Goal: Task Accomplishment & Management: Use online tool/utility

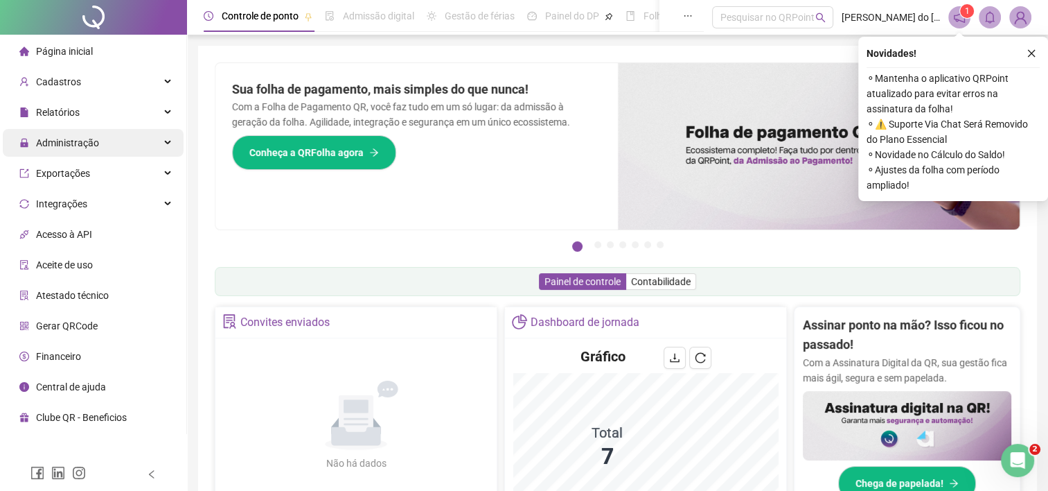
click at [74, 143] on span "Administração" at bounding box center [67, 142] width 63 height 11
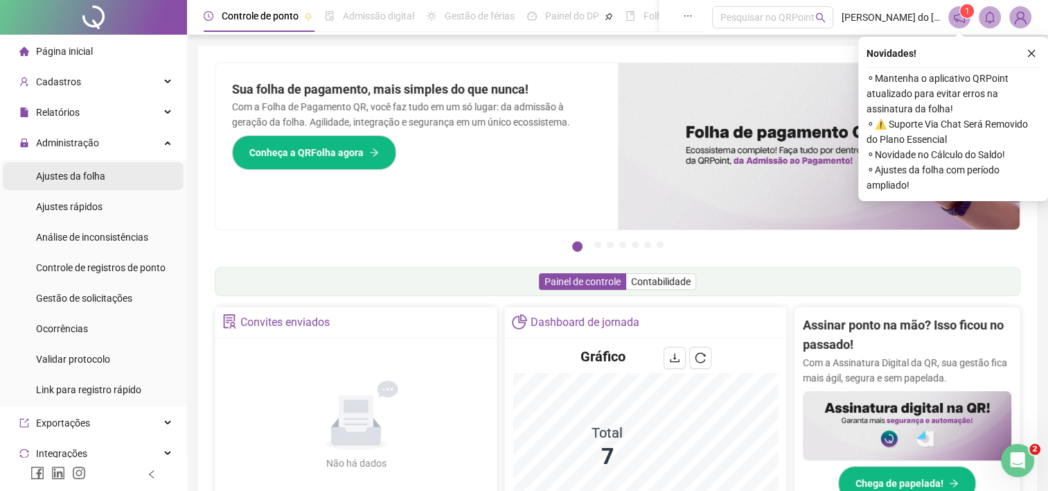
click at [80, 183] on div "Ajustes da folha" at bounding box center [70, 176] width 69 height 28
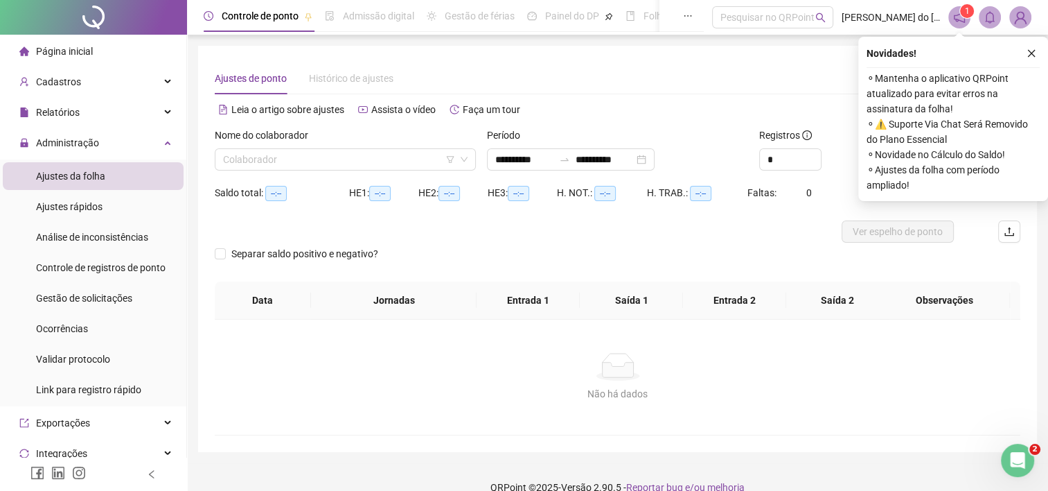
click at [357, 173] on div "Nome do colaborador Colaborador" at bounding box center [345, 154] width 272 height 54
click at [380, 162] on input "search" at bounding box center [339, 159] width 232 height 21
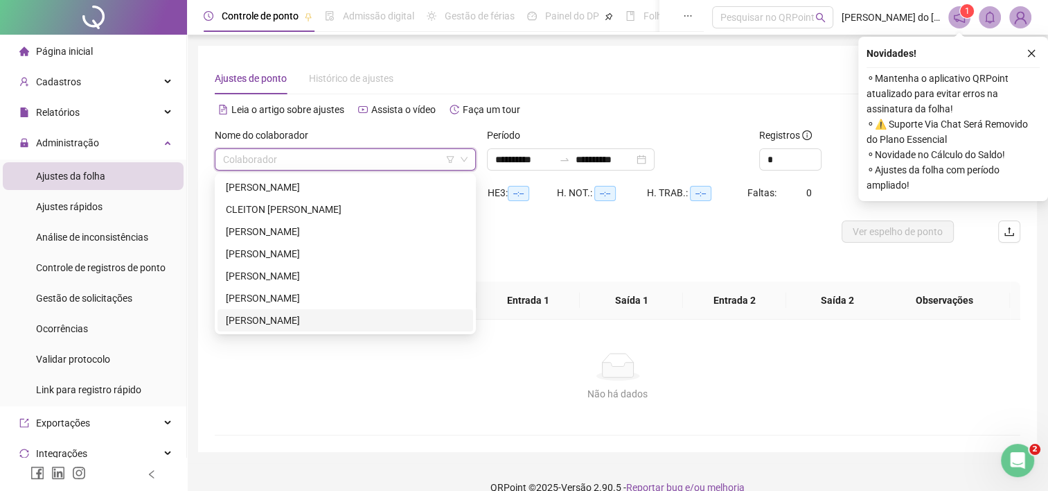
click at [342, 327] on div "[PERSON_NAME]" at bounding box center [345, 320] width 239 height 15
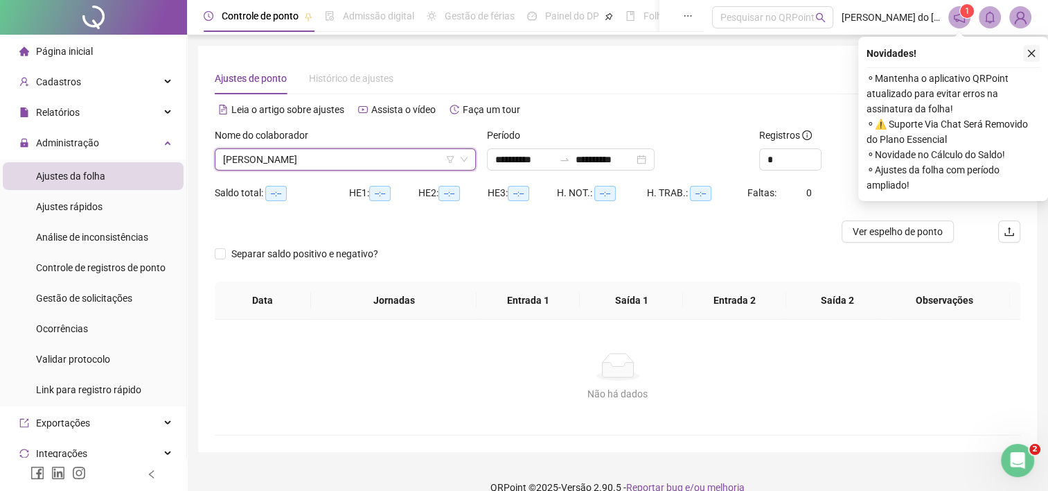
click at [1033, 49] on icon "close" at bounding box center [1032, 54] width 10 height 10
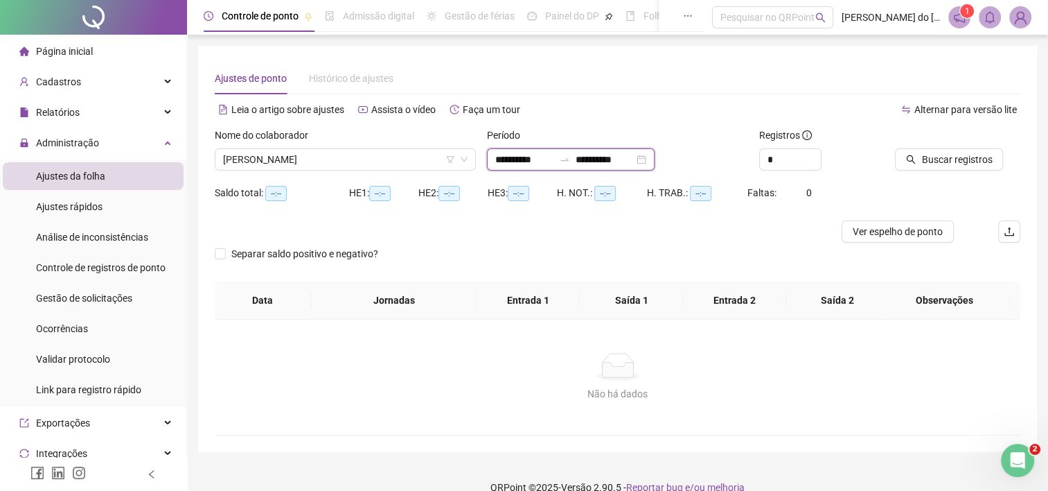
click at [504, 161] on input "**********" at bounding box center [524, 159] width 58 height 15
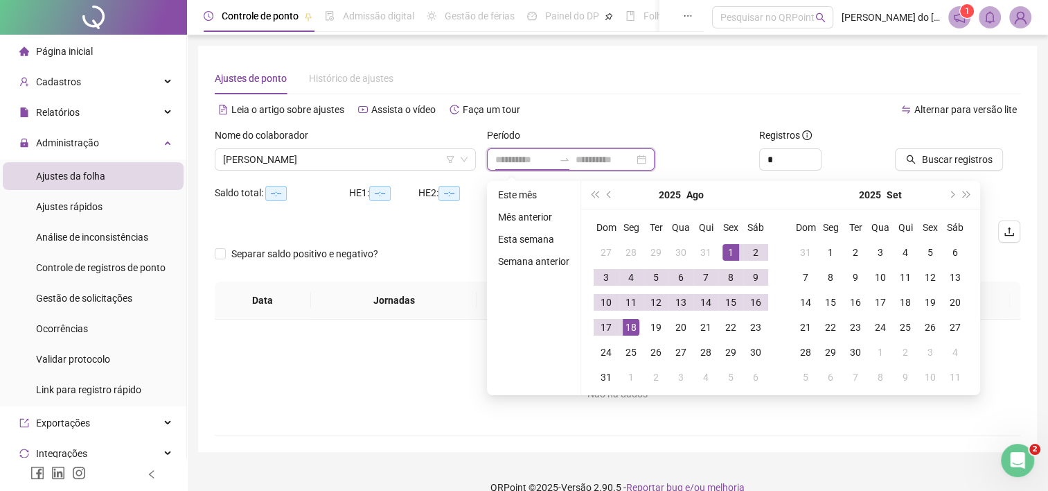
type input "**********"
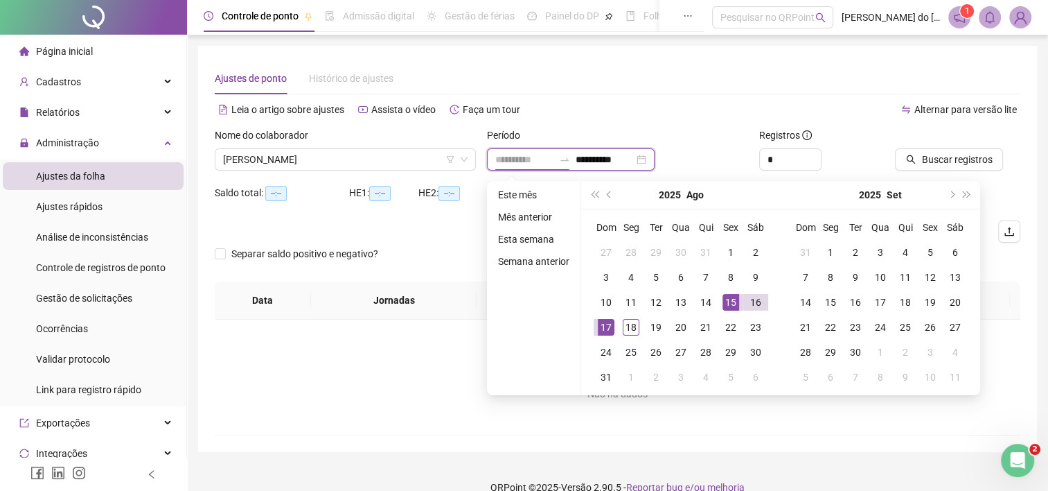
type input "**********"
click at [733, 298] on div "15" at bounding box center [731, 302] width 17 height 17
type input "**********"
click at [631, 326] on div "18" at bounding box center [631, 327] width 17 height 17
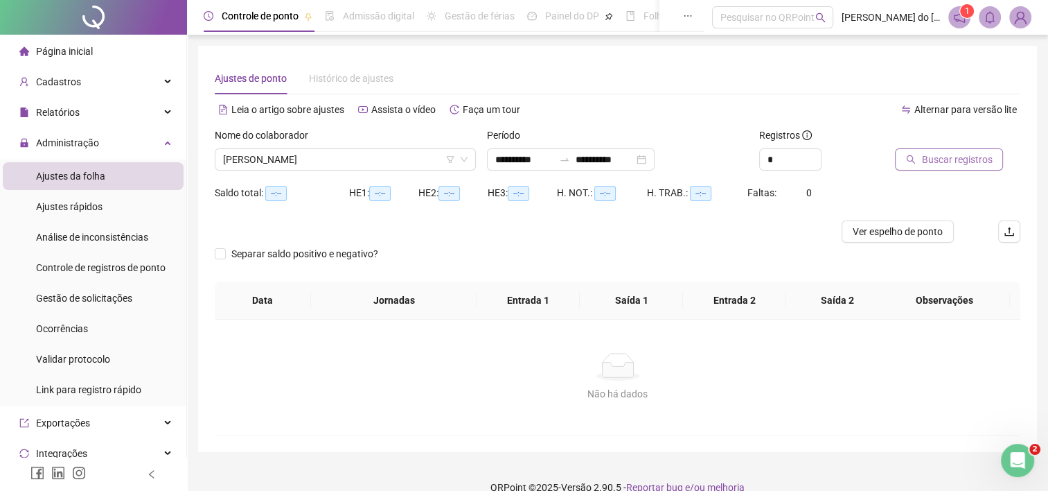
click at [990, 157] on button "Buscar registros" at bounding box center [949, 159] width 108 height 22
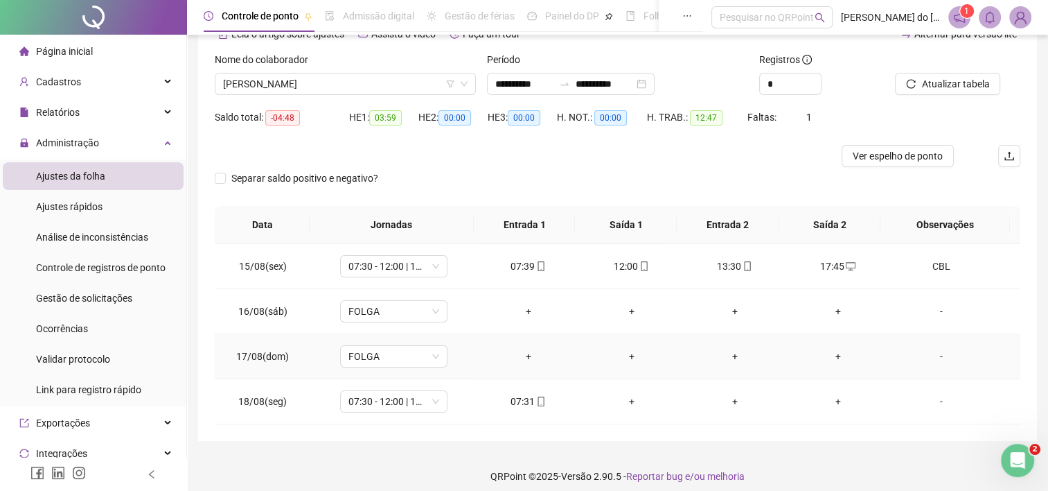
scroll to position [85, 0]
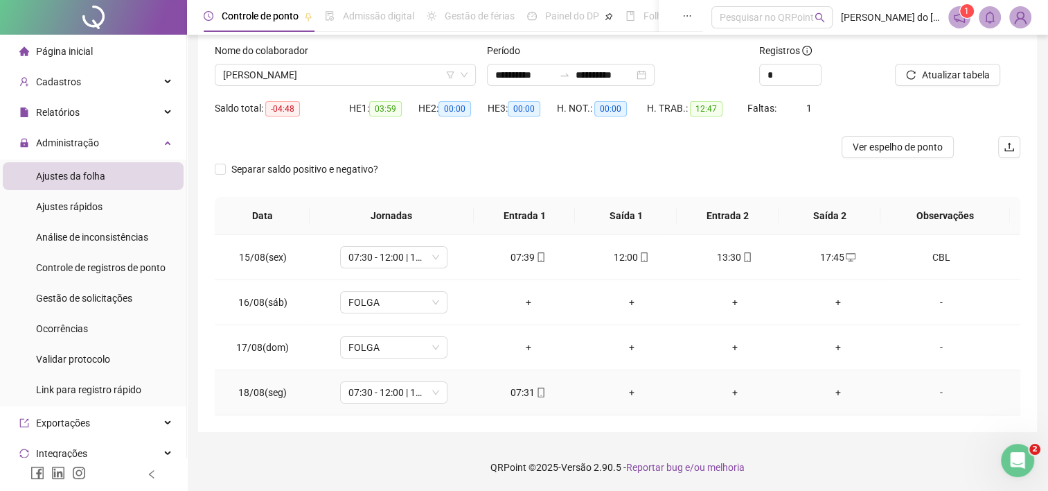
click at [935, 392] on div "-" at bounding box center [942, 392] width 82 height 15
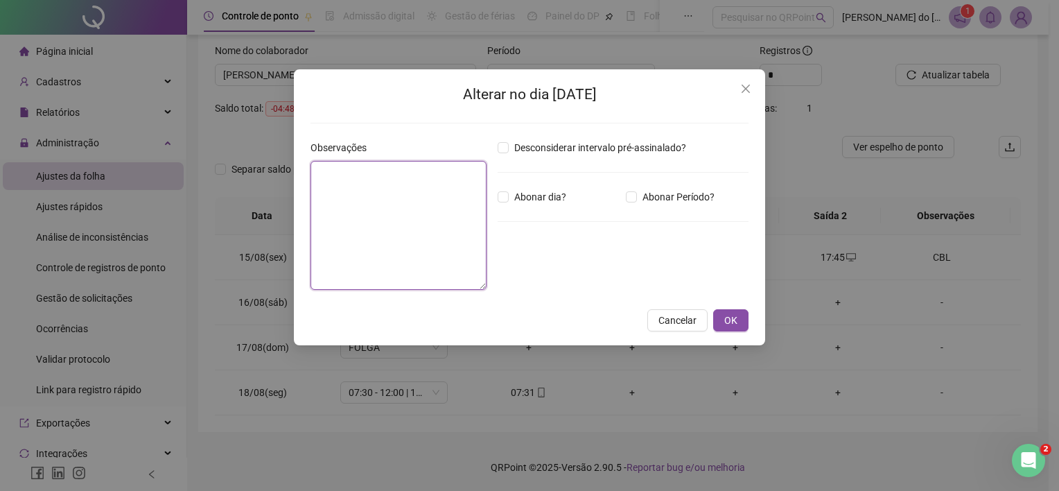
click at [390, 220] on textarea at bounding box center [398, 225] width 176 height 129
type textarea "*"
type textarea "*********"
click at [734, 319] on span "OK" at bounding box center [730, 320] width 13 height 15
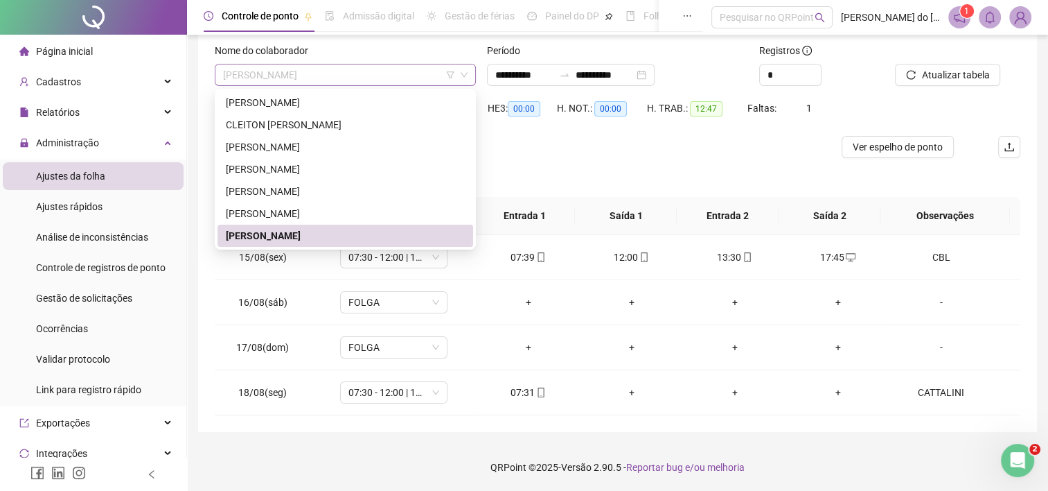
click at [401, 76] on span "[PERSON_NAME]" at bounding box center [345, 74] width 245 height 21
click at [373, 213] on div "[PERSON_NAME]" at bounding box center [345, 213] width 239 height 15
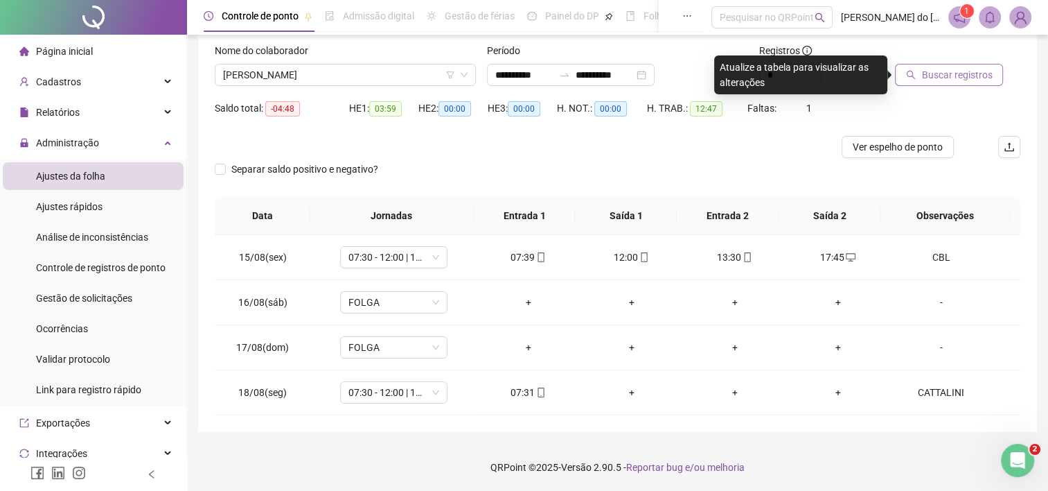
click at [947, 79] on span "Buscar registros" at bounding box center [957, 74] width 71 height 15
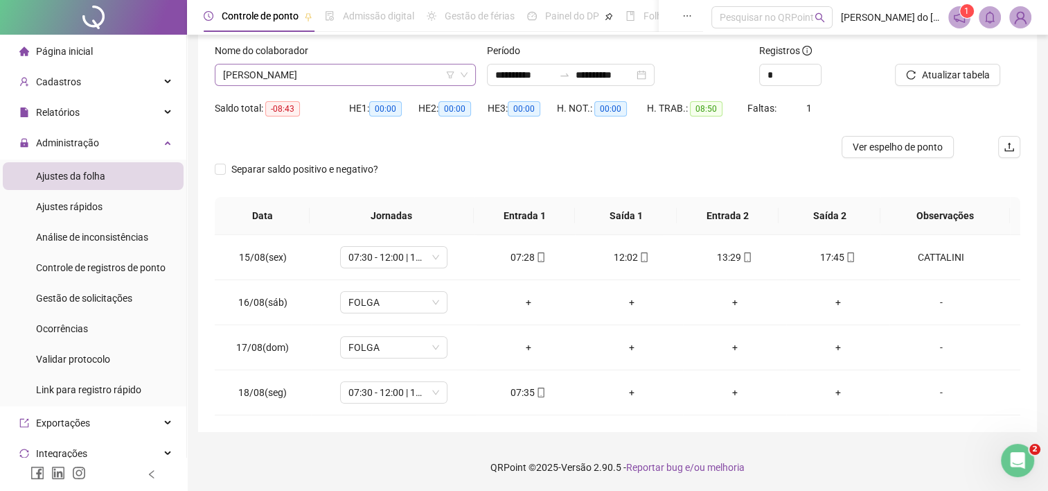
click at [284, 75] on span "[PERSON_NAME]" at bounding box center [345, 74] width 245 height 21
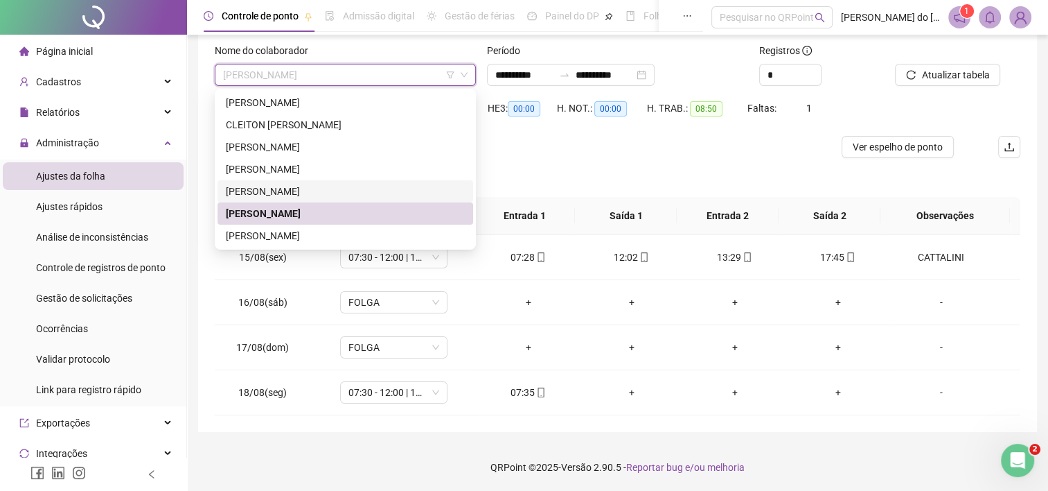
click at [291, 195] on div "[PERSON_NAME]" at bounding box center [345, 191] width 239 height 15
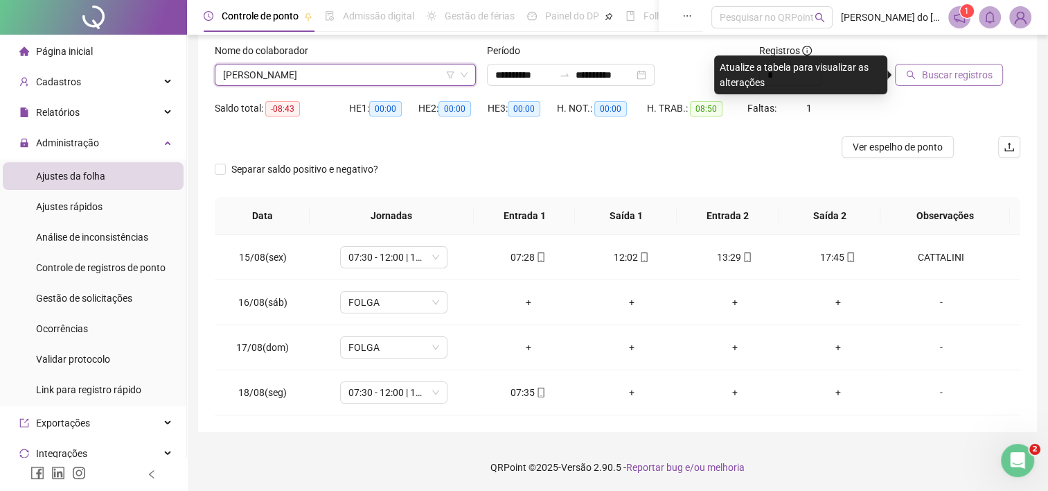
click at [949, 78] on span "Buscar registros" at bounding box center [957, 74] width 71 height 15
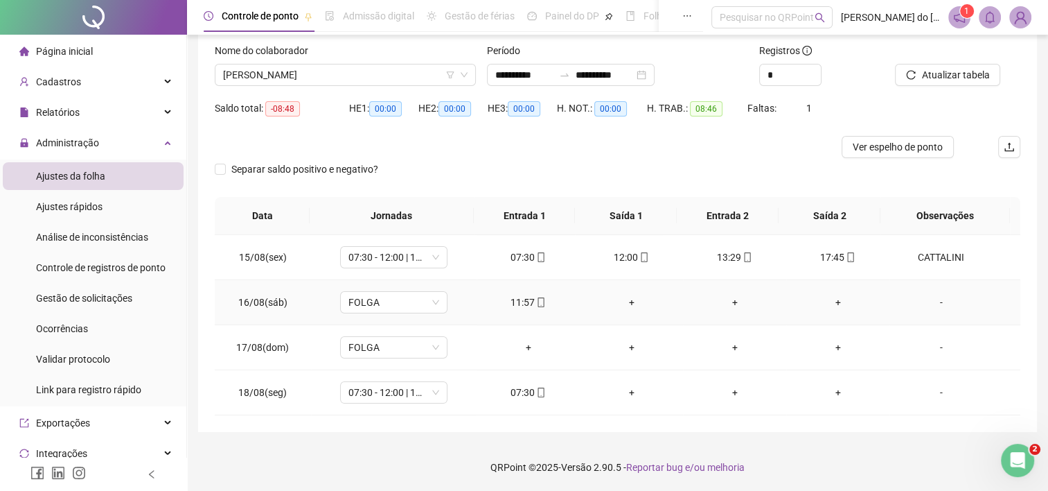
click at [626, 301] on div "+" at bounding box center [631, 301] width 81 height 15
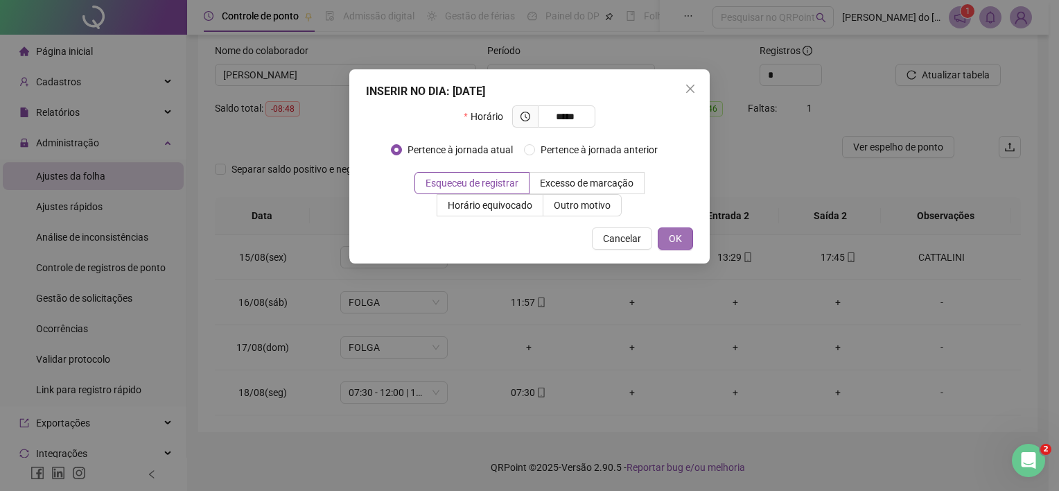
type input "*****"
click at [682, 244] on span "OK" at bounding box center [675, 238] width 13 height 15
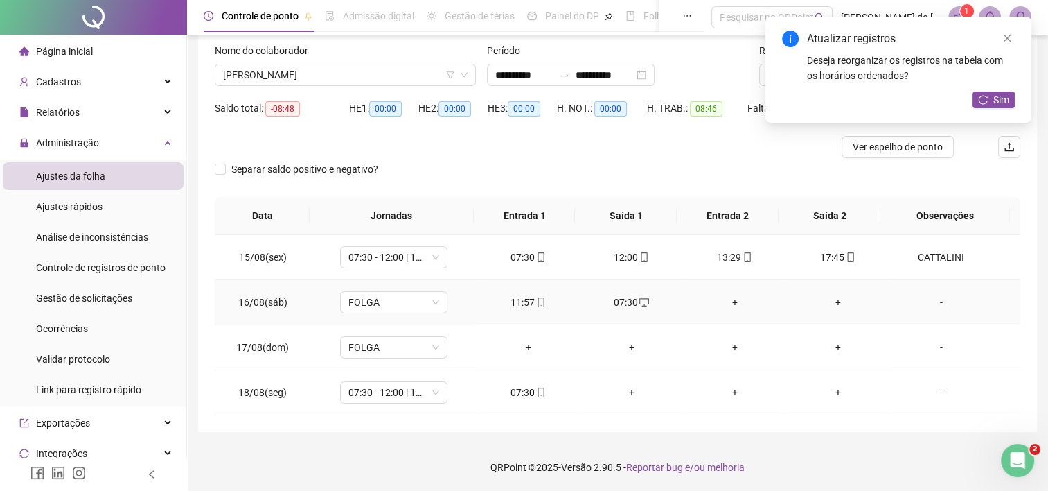
click at [934, 301] on div "-" at bounding box center [942, 301] width 82 height 15
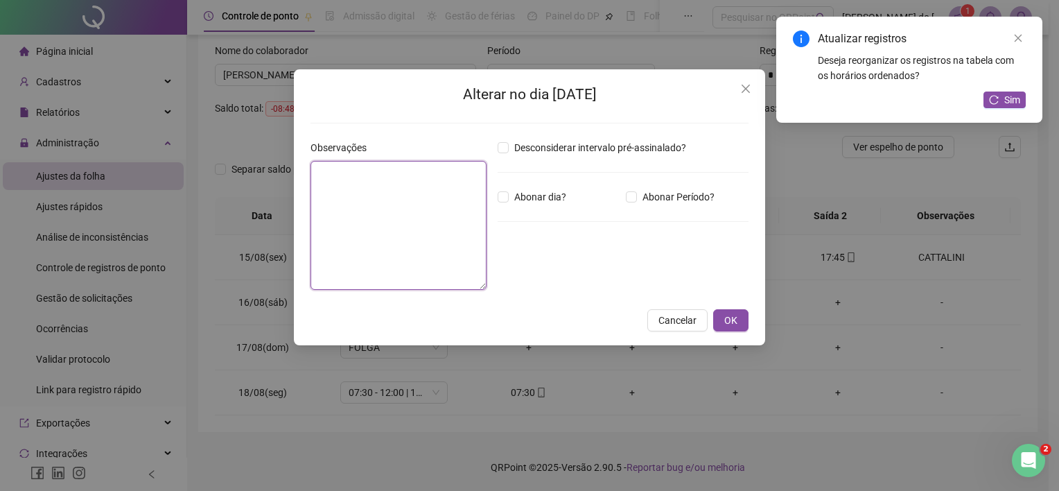
drag, startPoint x: 339, startPoint y: 183, endPoint x: 355, endPoint y: 185, distance: 16.8
click at [339, 183] on textarea at bounding box center [398, 225] width 176 height 129
type textarea "*********"
drag, startPoint x: 732, startPoint y: 319, endPoint x: 743, endPoint y: 294, distance: 27.3
click at [734, 315] on span "OK" at bounding box center [730, 320] width 13 height 15
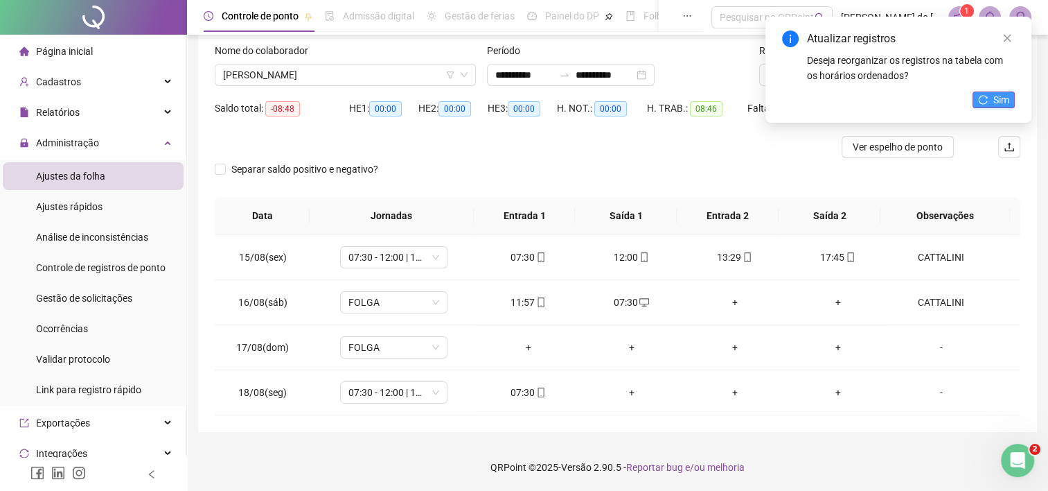
click at [1008, 97] on span "Sim" at bounding box center [1002, 99] width 16 height 15
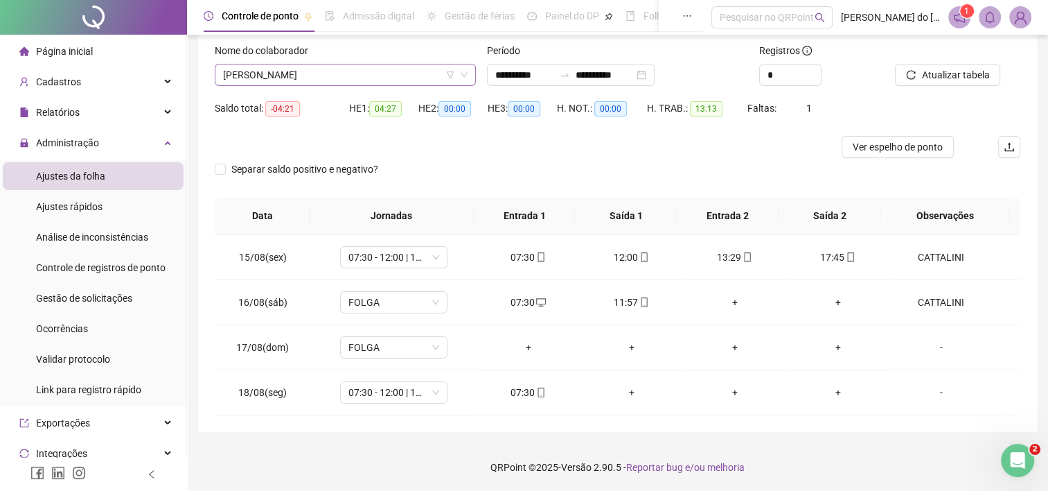
click at [334, 79] on span "[PERSON_NAME]" at bounding box center [345, 74] width 245 height 21
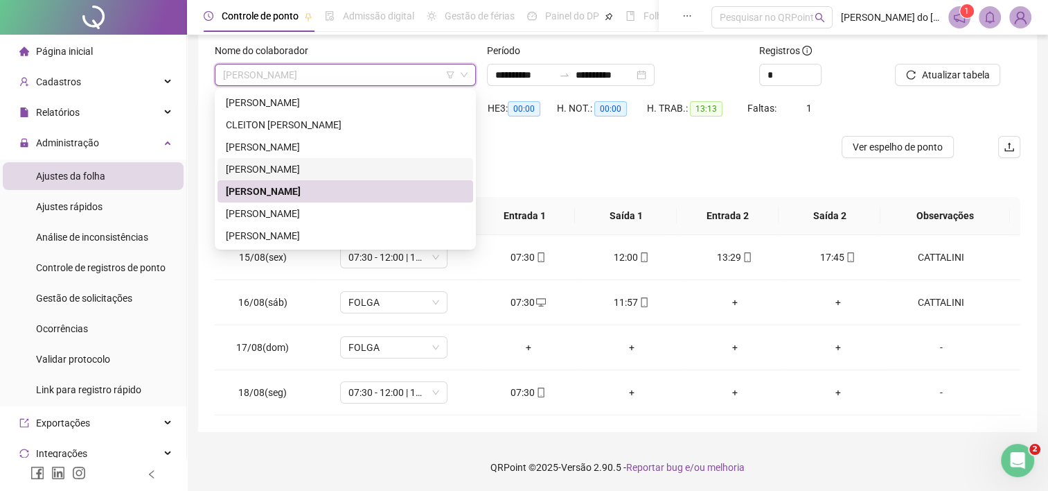
click at [340, 177] on div "[PERSON_NAME]" at bounding box center [346, 169] width 256 height 22
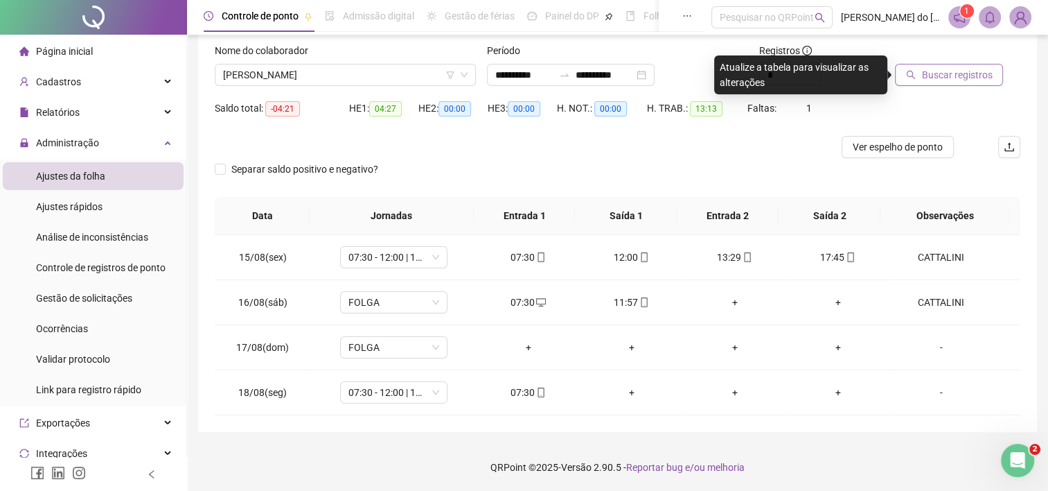
click at [956, 80] on span "Buscar registros" at bounding box center [957, 74] width 71 height 15
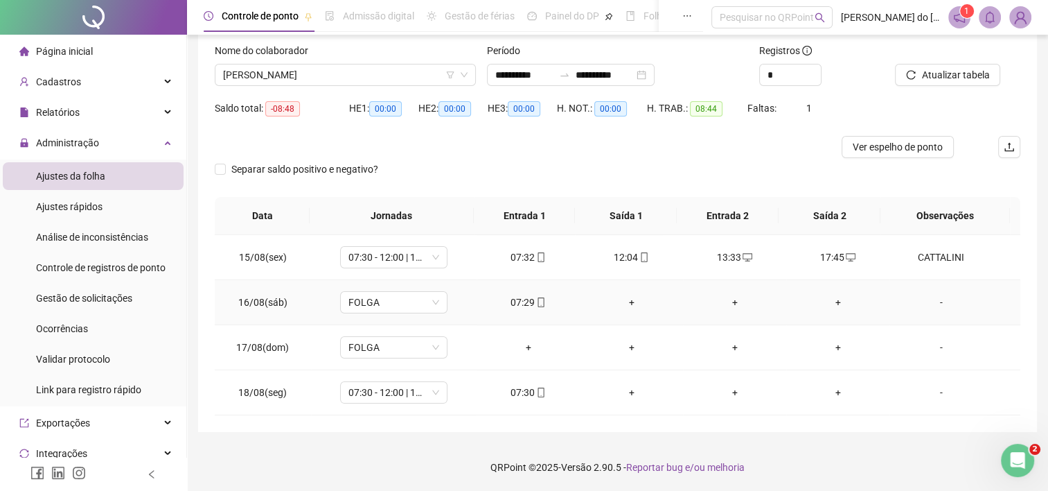
click at [627, 306] on div "+" at bounding box center [631, 301] width 81 height 15
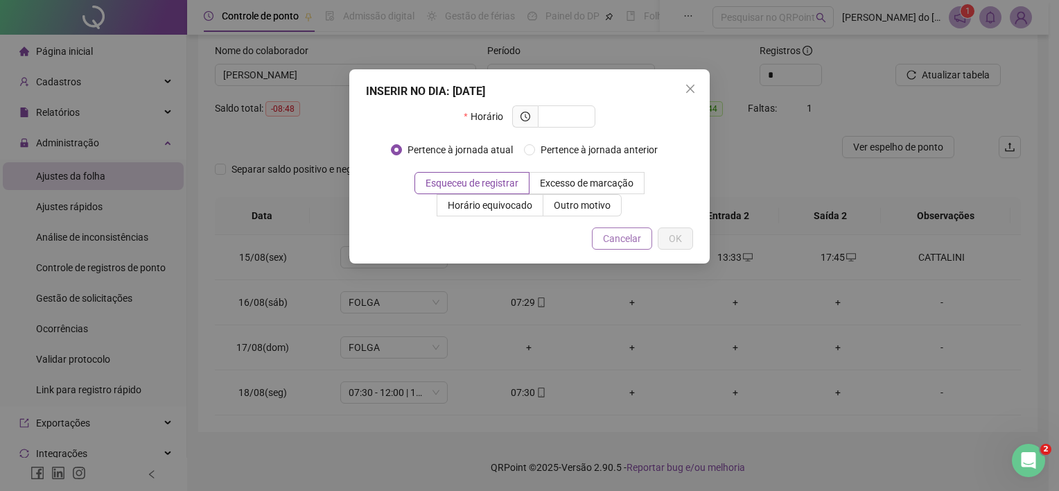
click at [622, 244] on span "Cancelar" at bounding box center [622, 238] width 38 height 15
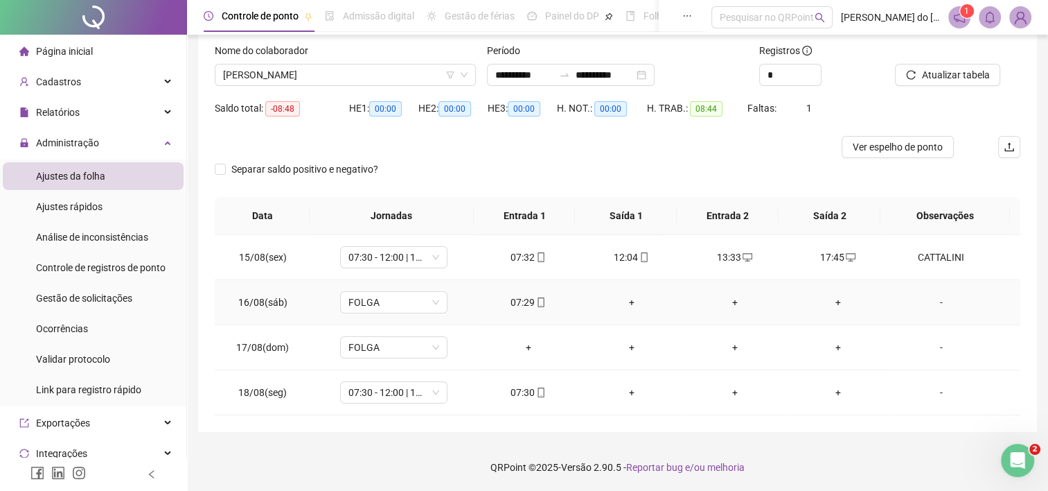
click at [935, 301] on div "-" at bounding box center [942, 301] width 82 height 15
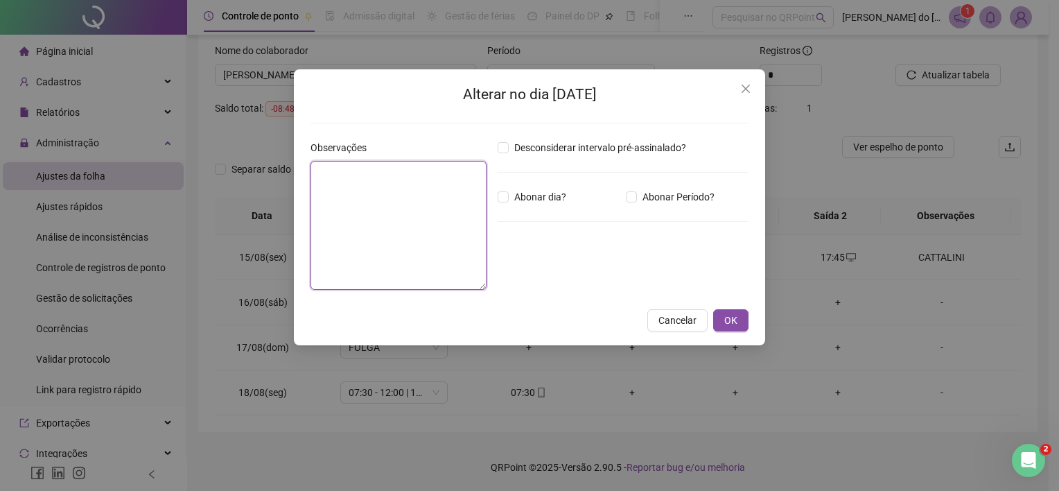
click at [394, 194] on textarea at bounding box center [398, 225] width 176 height 129
type textarea "*********"
click at [732, 322] on span "OK" at bounding box center [730, 320] width 13 height 15
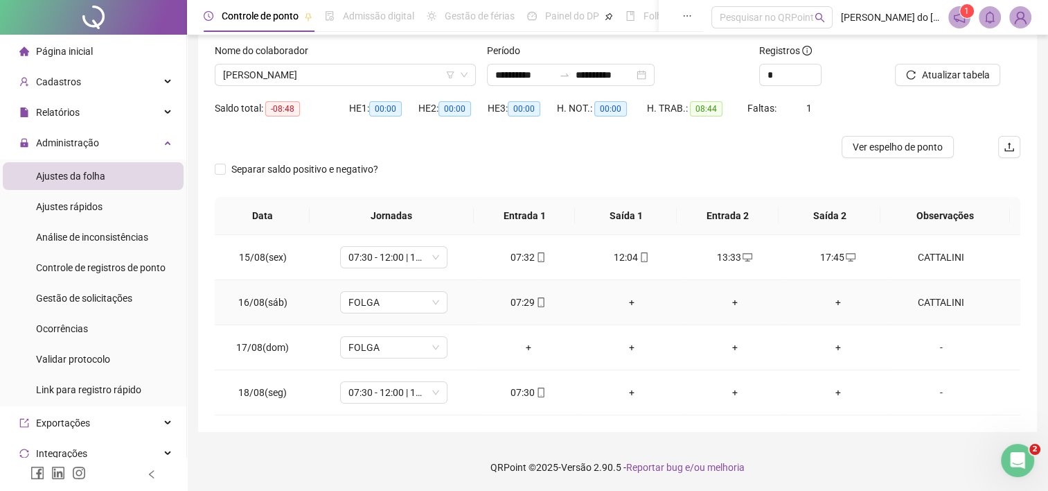
click at [626, 301] on div "+" at bounding box center [631, 301] width 81 height 15
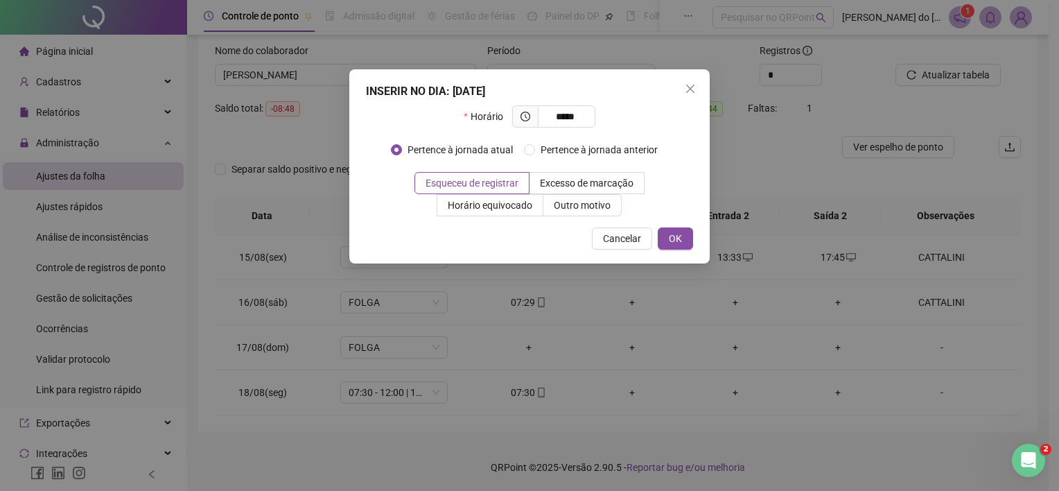
type input "*****"
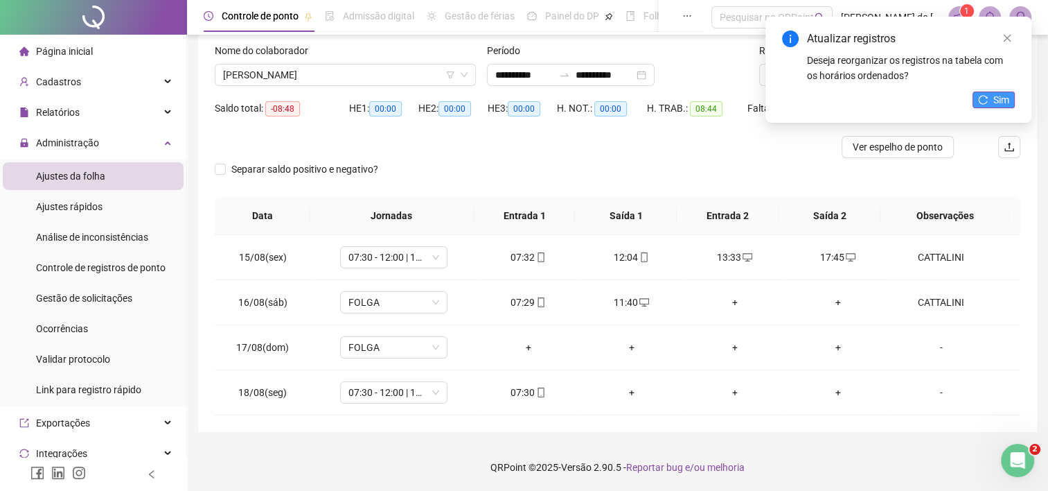
click at [979, 98] on icon "reload" at bounding box center [983, 99] width 9 height 9
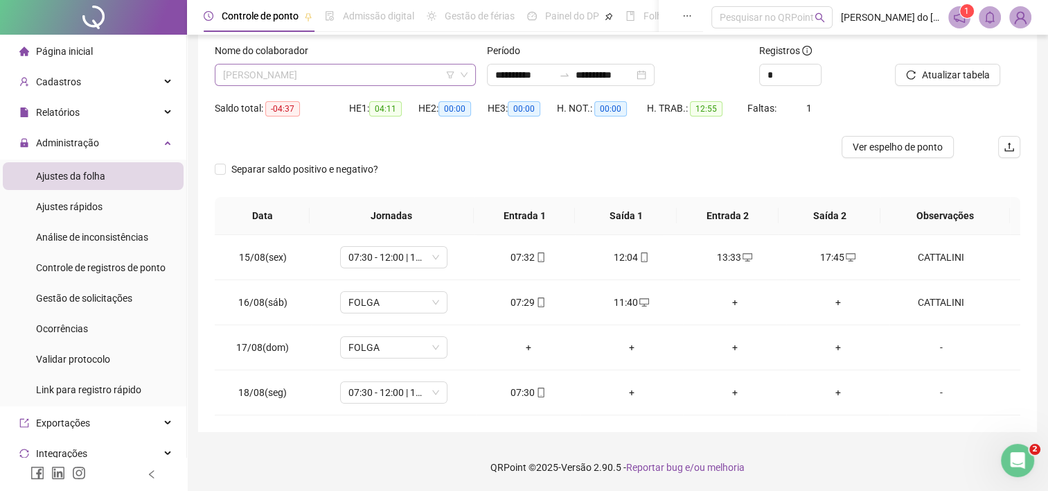
click at [303, 77] on span "[PERSON_NAME]" at bounding box center [345, 74] width 245 height 21
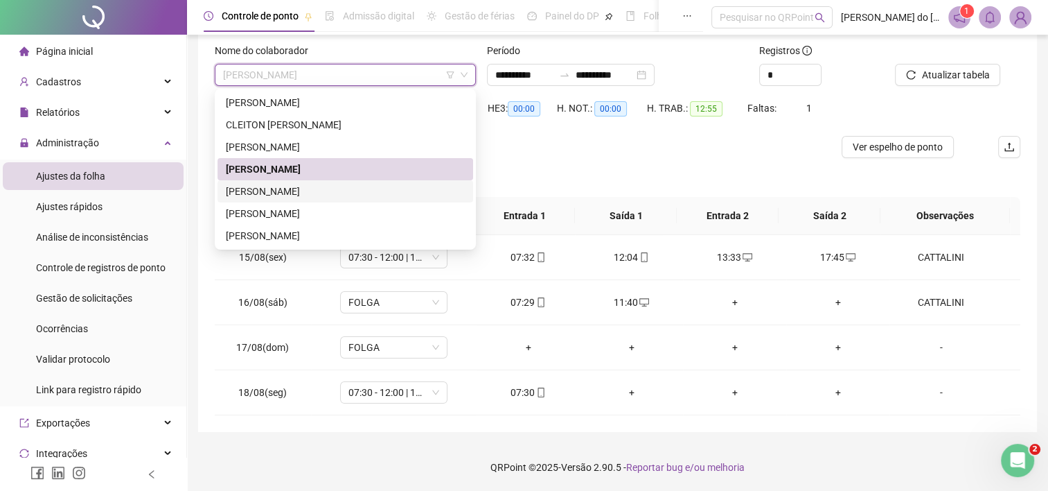
click at [320, 191] on div "[PERSON_NAME]" at bounding box center [345, 191] width 239 height 15
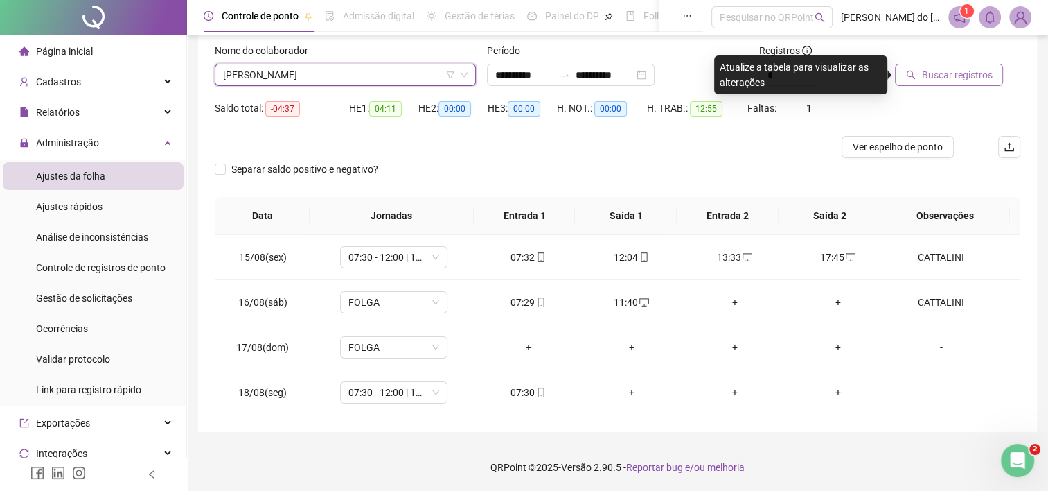
click at [960, 72] on span "Buscar registros" at bounding box center [957, 74] width 71 height 15
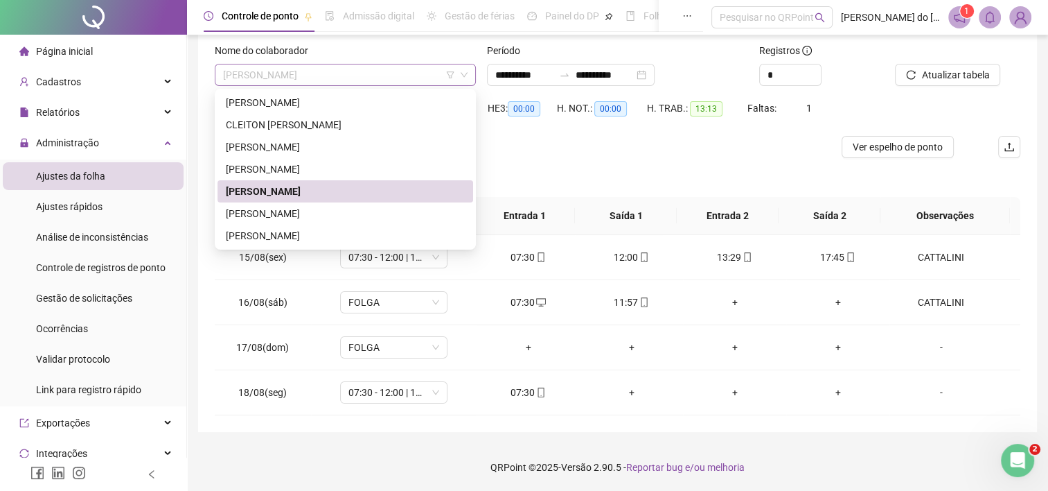
click at [310, 67] on span "[PERSON_NAME]" at bounding box center [345, 74] width 245 height 21
click at [309, 169] on div "[PERSON_NAME]" at bounding box center [345, 168] width 239 height 15
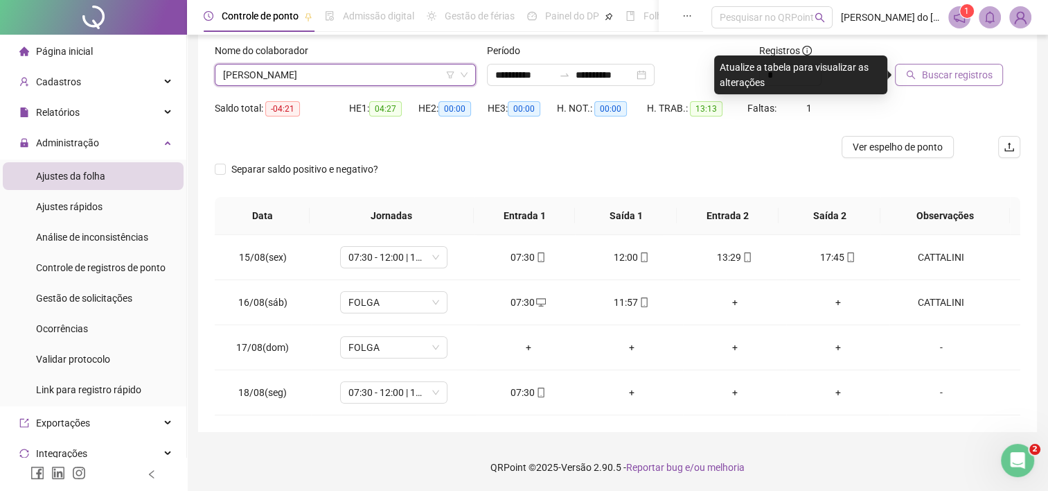
click at [953, 75] on span "Buscar registros" at bounding box center [957, 74] width 71 height 15
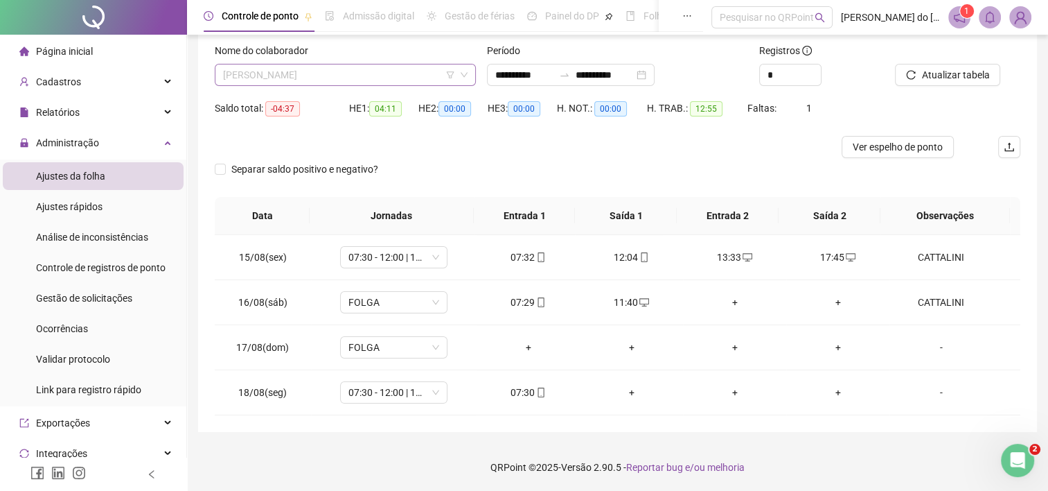
click at [396, 76] on span "[PERSON_NAME]" at bounding box center [345, 74] width 245 height 21
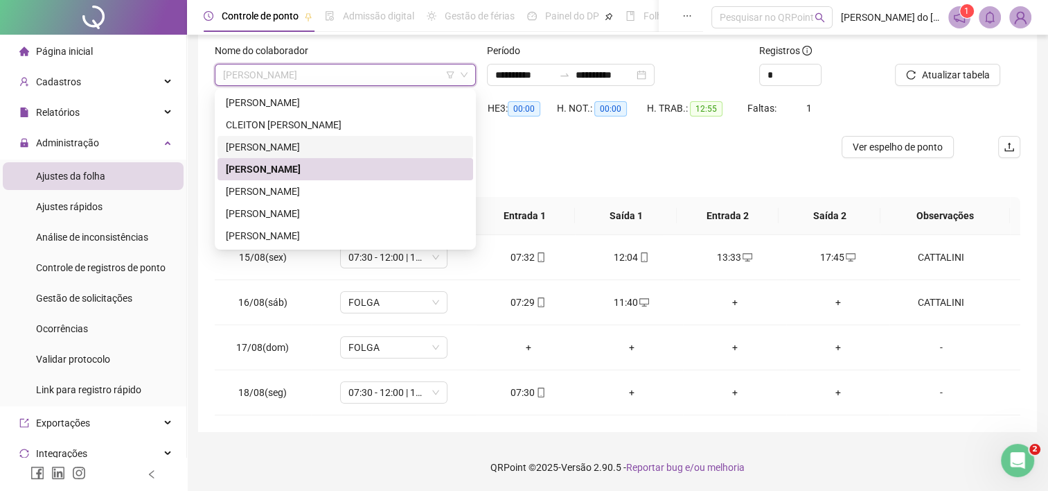
click at [331, 139] on div "[PERSON_NAME]" at bounding box center [345, 146] width 239 height 15
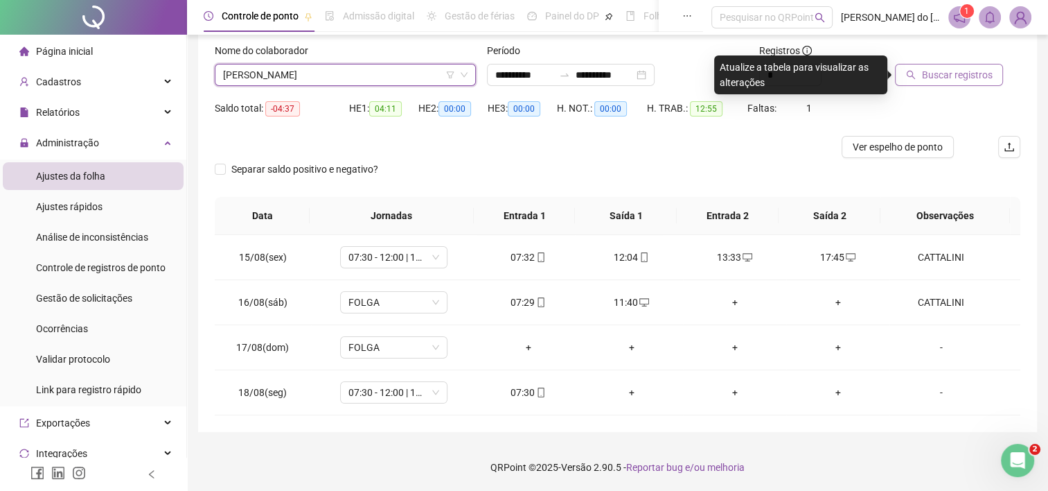
click at [916, 75] on button "Buscar registros" at bounding box center [949, 75] width 108 height 22
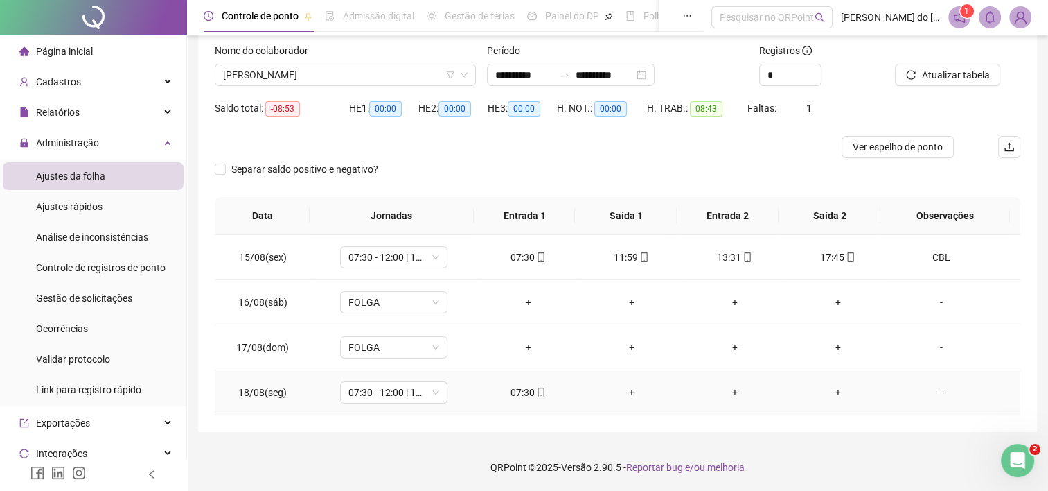
click at [929, 388] on div "-" at bounding box center [942, 392] width 82 height 15
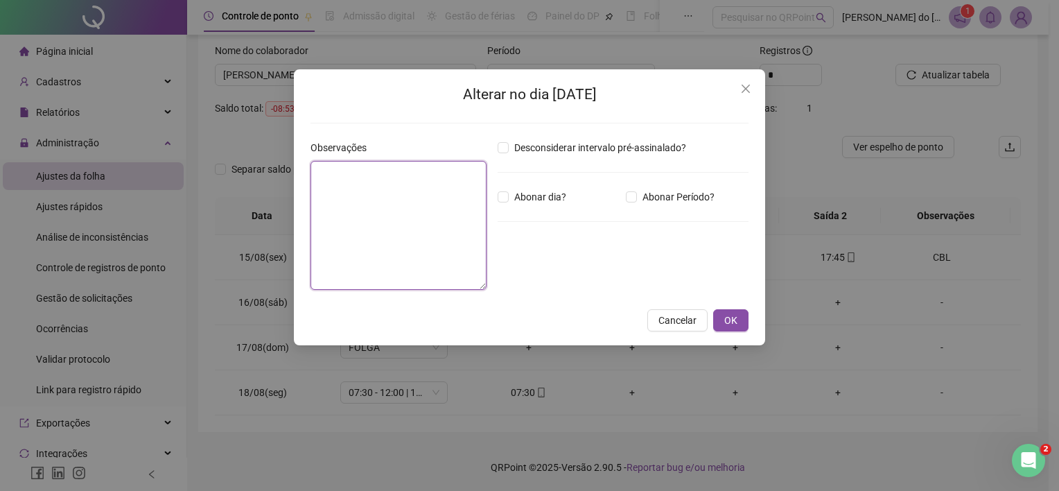
click at [398, 223] on textarea at bounding box center [398, 225] width 176 height 129
type textarea "***"
click at [733, 323] on span "OK" at bounding box center [730, 320] width 13 height 15
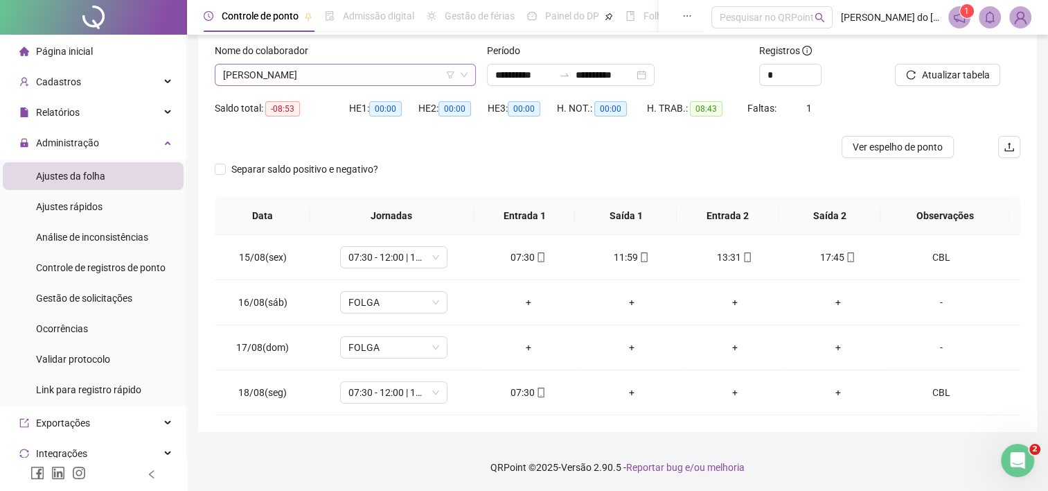
click at [433, 82] on span "[PERSON_NAME]" at bounding box center [345, 74] width 245 height 21
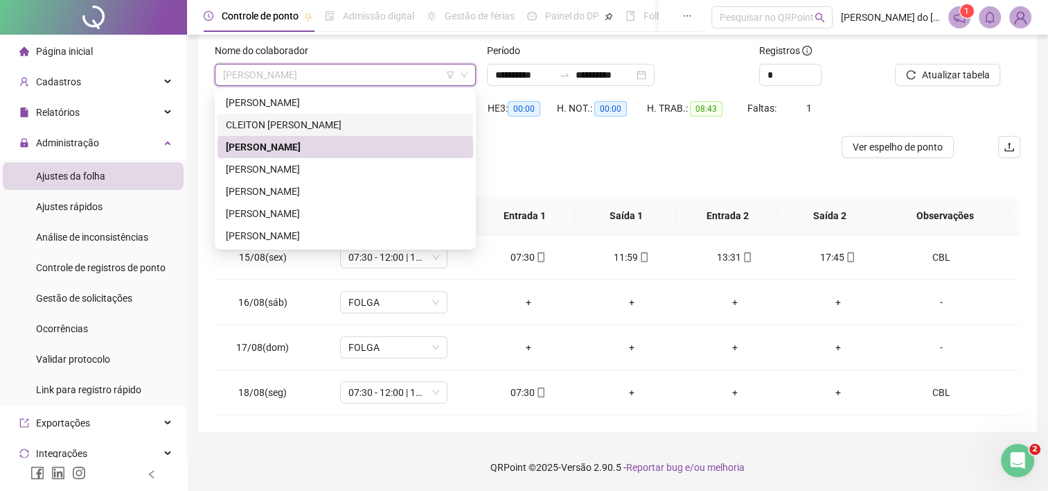
click at [430, 121] on div "CLEITON [PERSON_NAME]" at bounding box center [345, 124] width 239 height 15
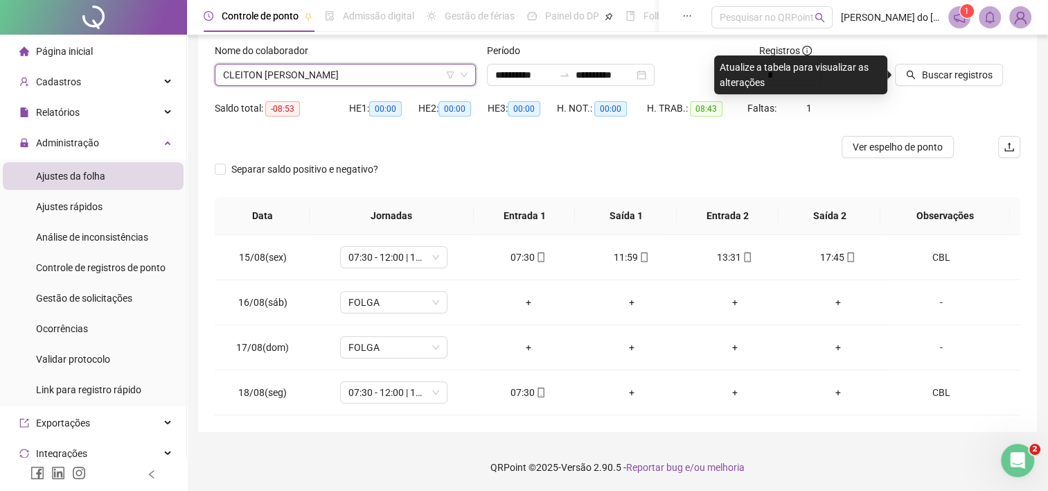
click at [970, 92] on div "Buscar registros" at bounding box center [958, 70] width 137 height 54
click at [975, 78] on span "Buscar registros" at bounding box center [957, 74] width 71 height 15
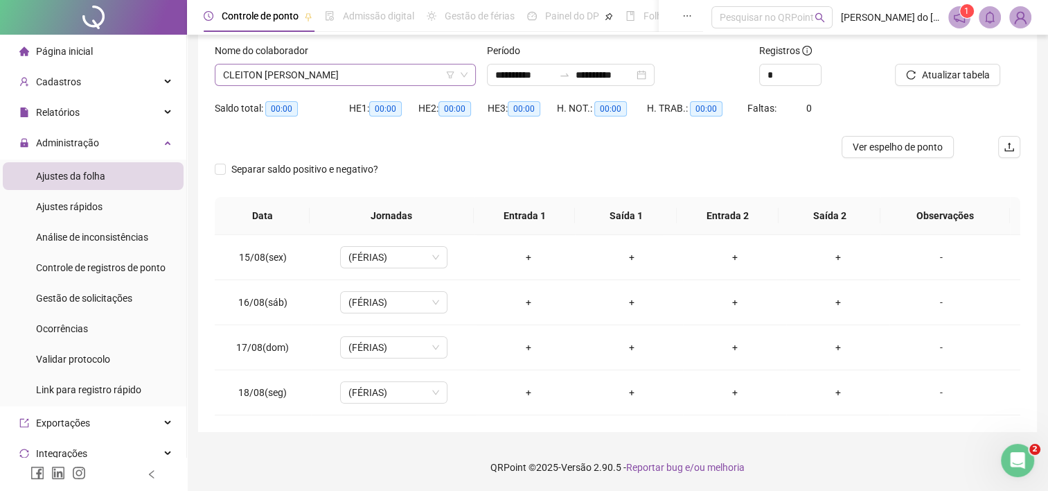
click at [247, 84] on span "CLEITON [PERSON_NAME]" at bounding box center [345, 74] width 245 height 21
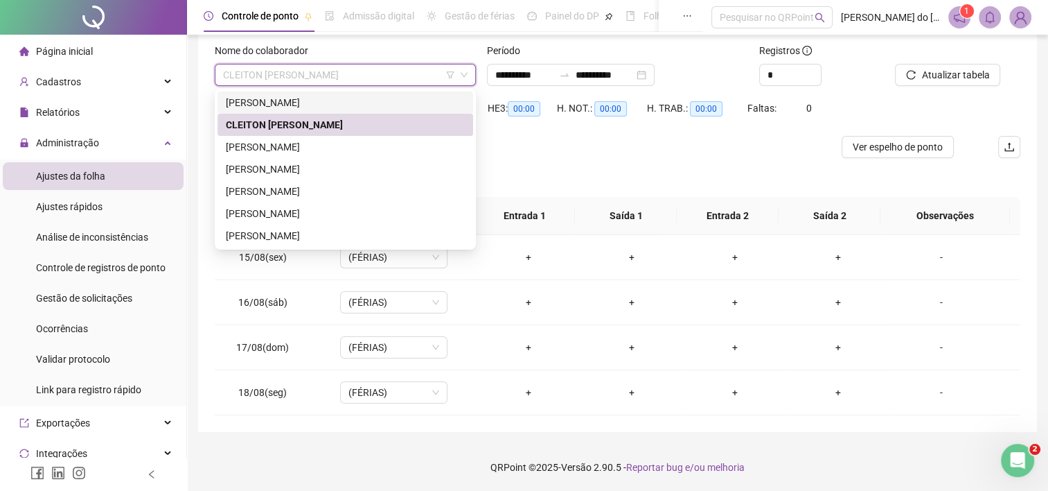
click at [251, 102] on div "[PERSON_NAME]" at bounding box center [345, 102] width 239 height 15
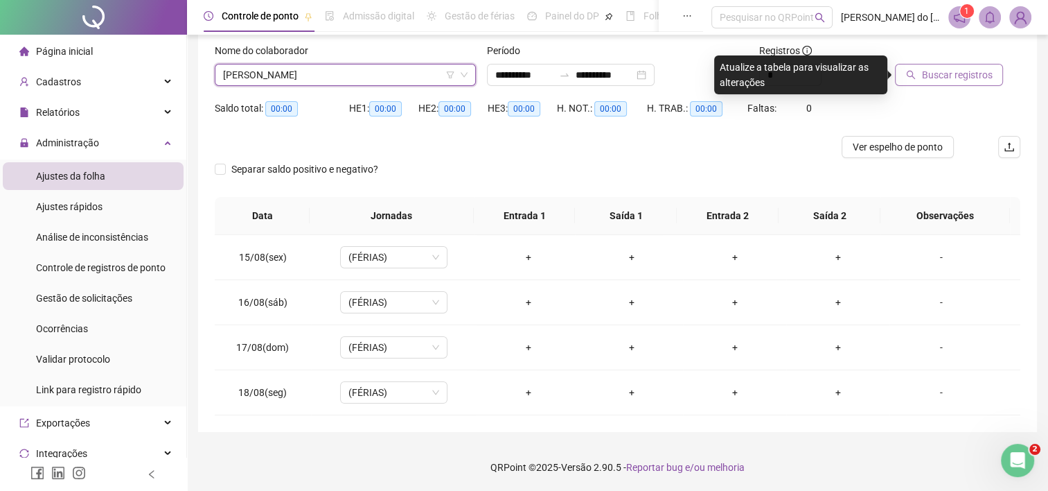
click at [917, 69] on button "Buscar registros" at bounding box center [949, 75] width 108 height 22
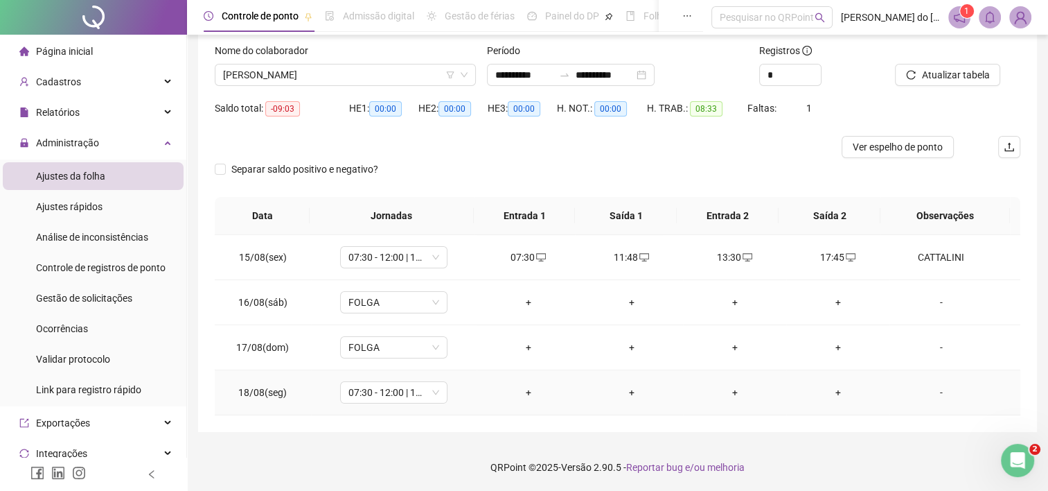
click at [522, 388] on div "+" at bounding box center [528, 392] width 81 height 15
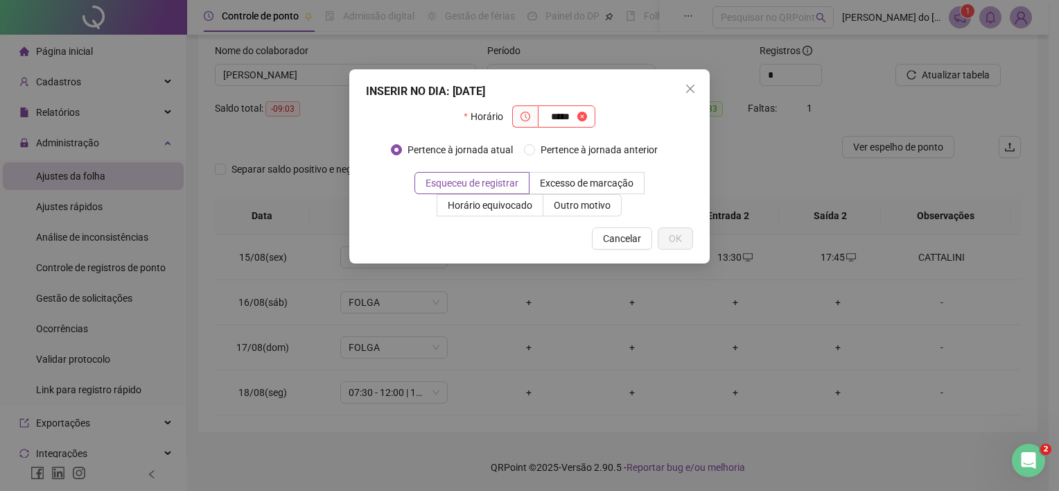
type input "*****"
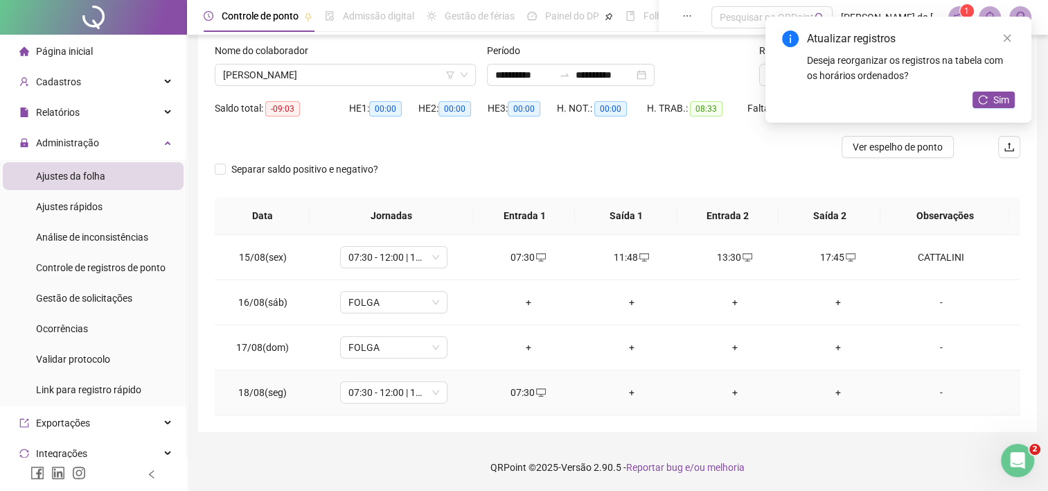
click at [931, 391] on div "-" at bounding box center [942, 392] width 82 height 15
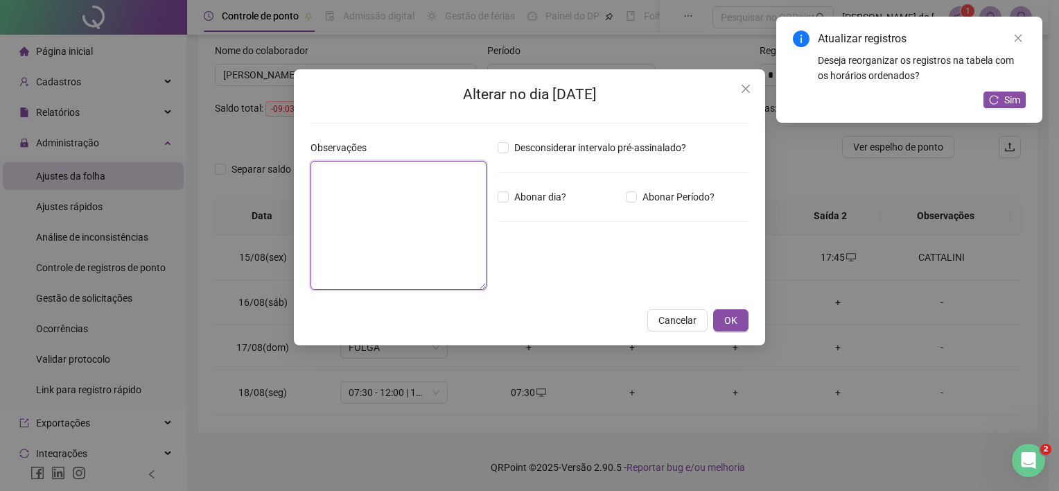
drag, startPoint x: 410, startPoint y: 243, endPoint x: 416, endPoint y: 247, distance: 7.9
click at [412, 243] on textarea at bounding box center [398, 225] width 176 height 129
type textarea "*********"
click at [737, 324] on span "OK" at bounding box center [730, 320] width 13 height 15
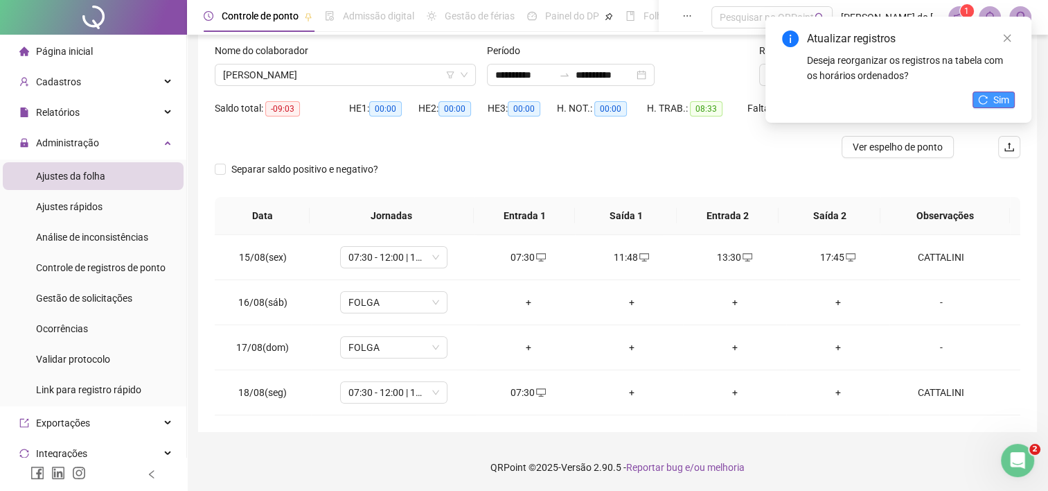
click at [995, 94] on span "Sim" at bounding box center [1002, 99] width 16 height 15
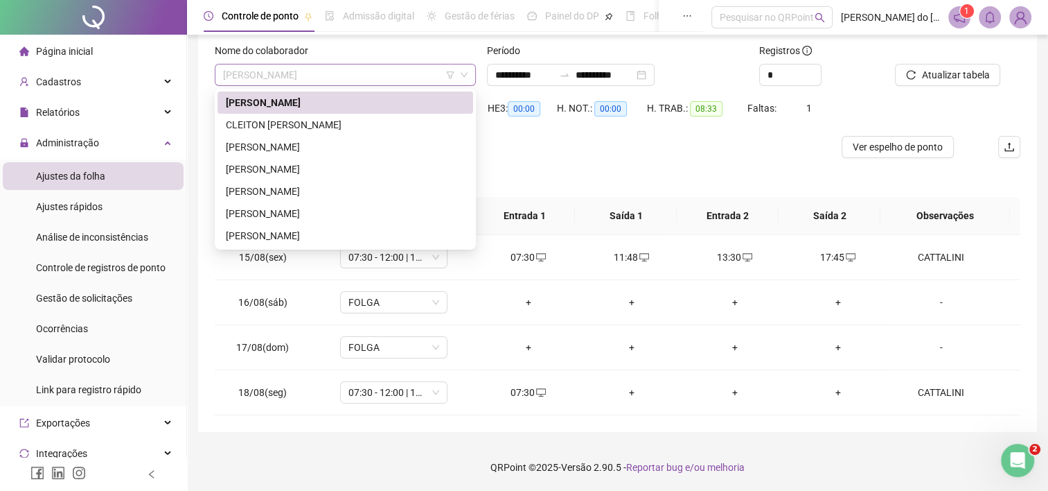
click at [253, 76] on span "[PERSON_NAME]" at bounding box center [345, 74] width 245 height 21
click at [302, 233] on div "[PERSON_NAME]" at bounding box center [345, 235] width 239 height 15
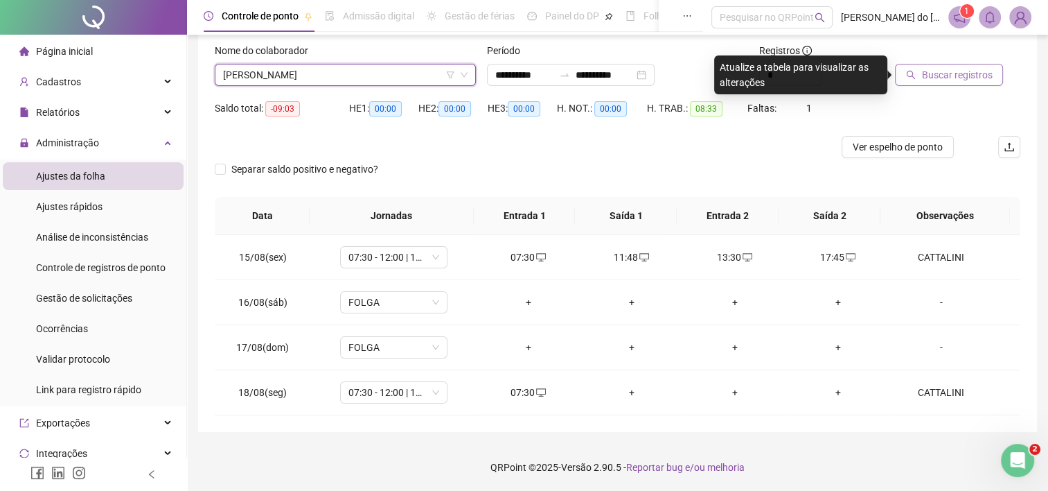
click at [965, 73] on span "Buscar registros" at bounding box center [957, 74] width 71 height 15
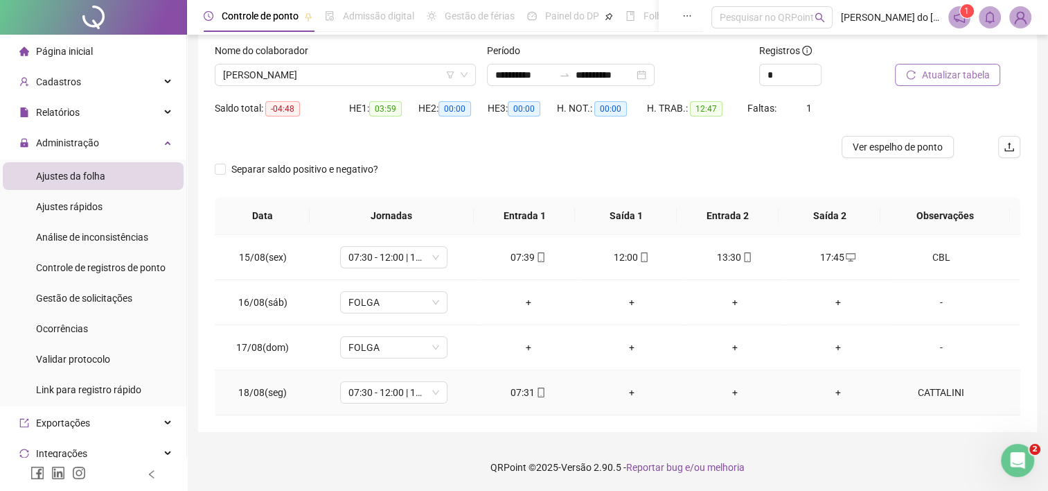
click at [945, 394] on div "CATTALINI" at bounding box center [942, 392] width 82 height 15
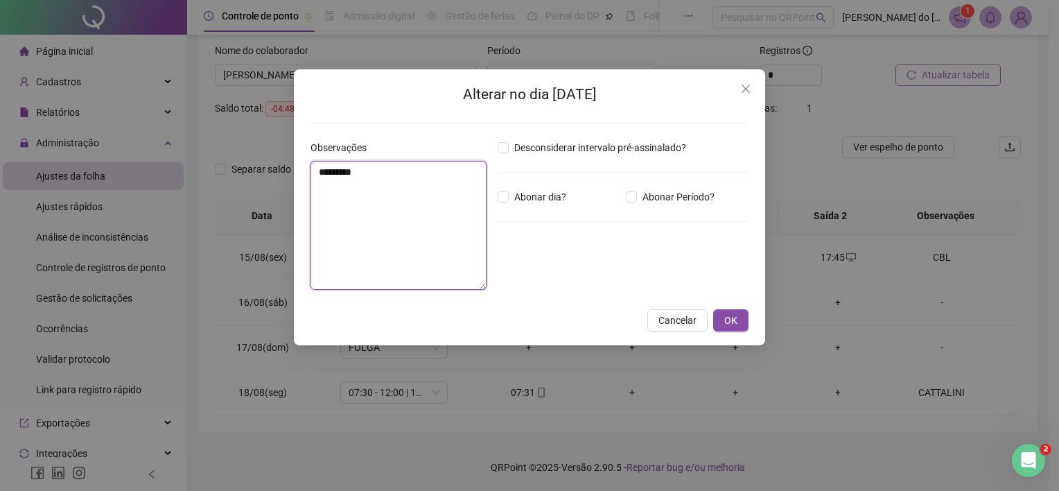
click at [371, 175] on textarea "*********" at bounding box center [398, 225] width 176 height 129
type textarea "***"
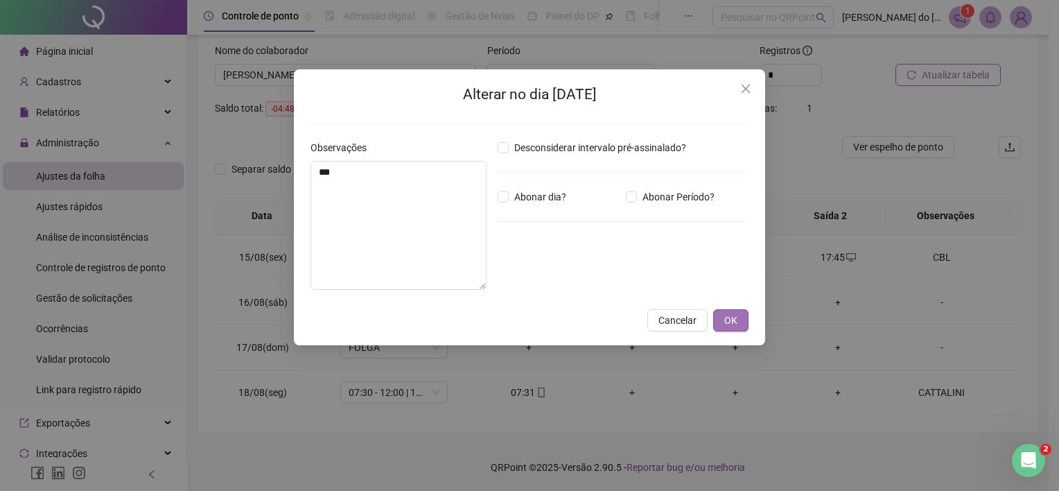
click at [738, 319] on button "OK" at bounding box center [730, 320] width 35 height 22
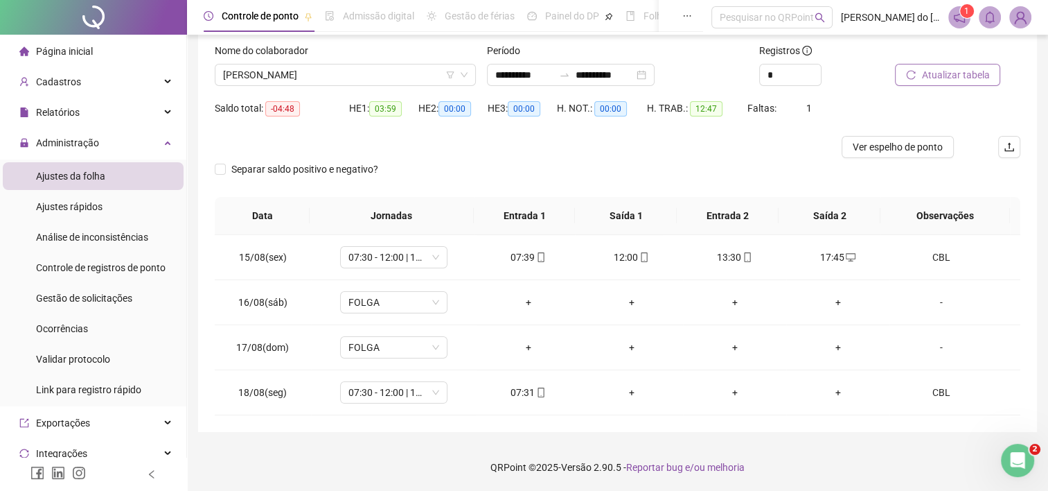
click at [965, 80] on span "Atualizar tabela" at bounding box center [956, 74] width 68 height 15
click at [394, 80] on span "[PERSON_NAME]" at bounding box center [345, 74] width 245 height 21
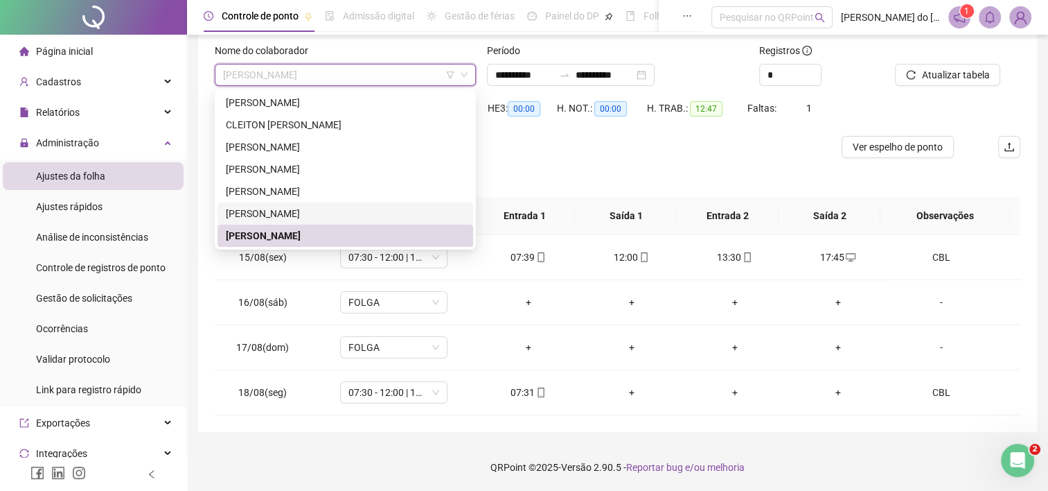
drag, startPoint x: 328, startPoint y: 208, endPoint x: 366, endPoint y: 207, distance: 37.4
click at [331, 208] on div "[PERSON_NAME]" at bounding box center [345, 213] width 239 height 15
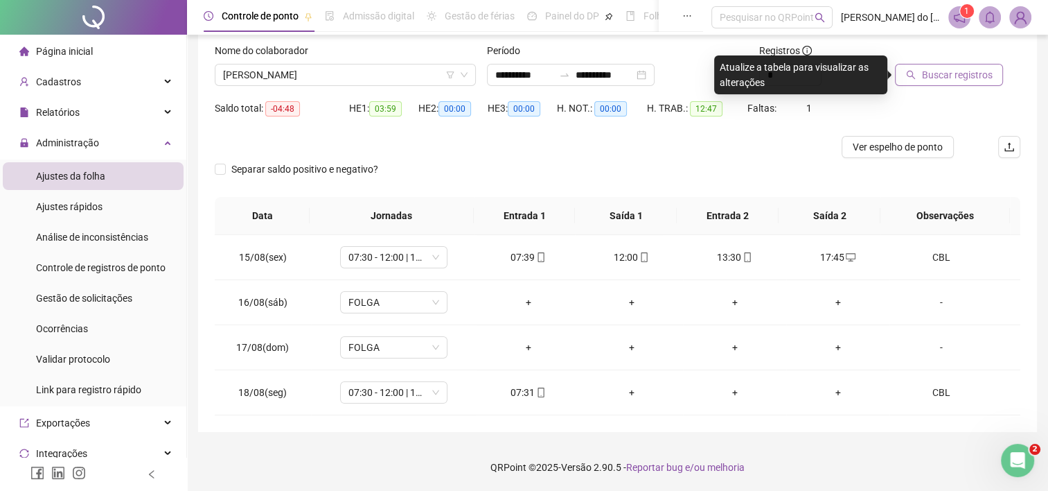
click at [962, 82] on span "Buscar registros" at bounding box center [957, 74] width 71 height 15
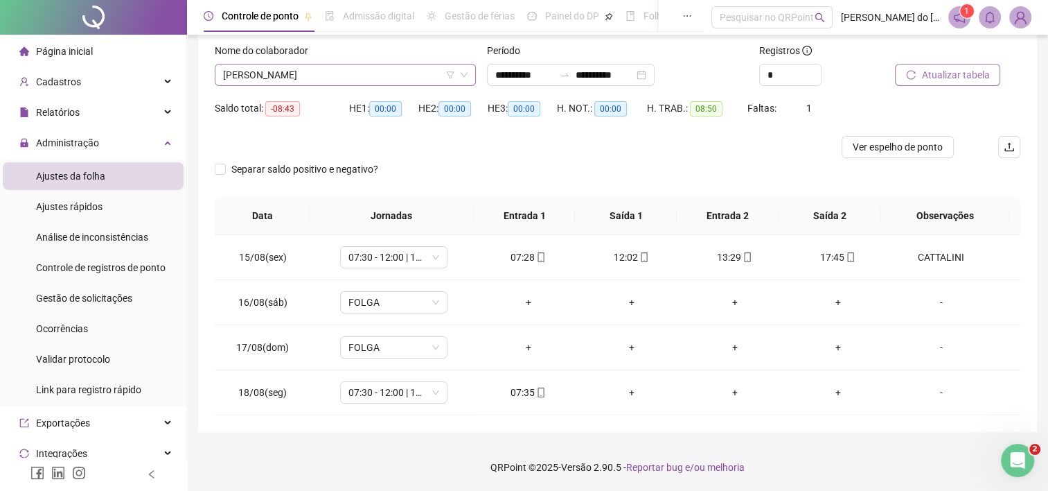
click at [248, 76] on span "[PERSON_NAME]" at bounding box center [345, 74] width 245 height 21
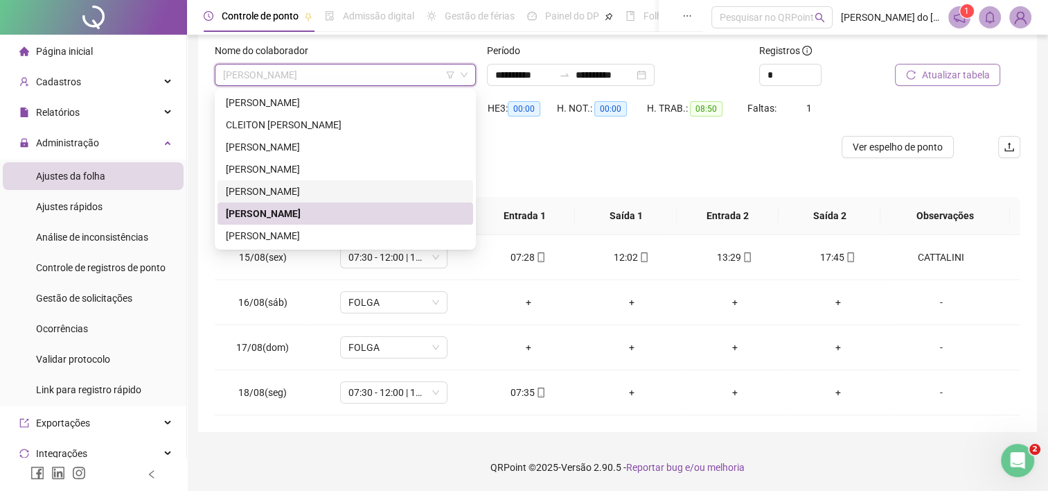
click at [264, 200] on div "[PERSON_NAME]" at bounding box center [346, 191] width 256 height 22
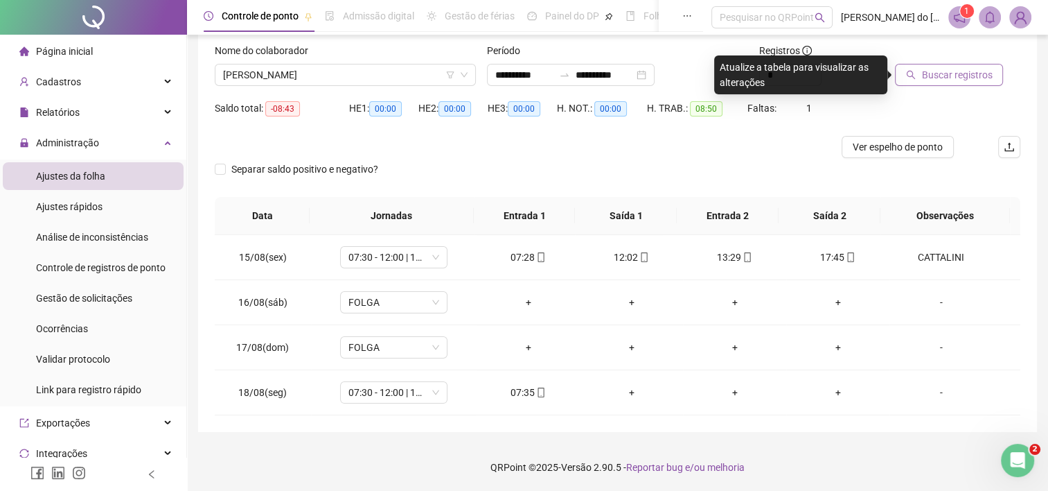
click at [946, 80] on span "Buscar registros" at bounding box center [957, 74] width 71 height 15
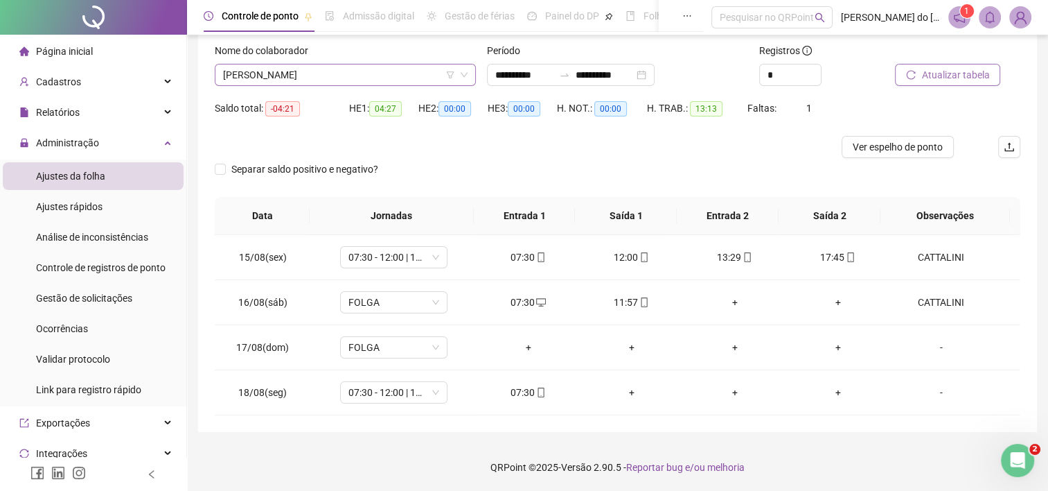
click at [352, 76] on span "[PERSON_NAME]" at bounding box center [345, 74] width 245 height 21
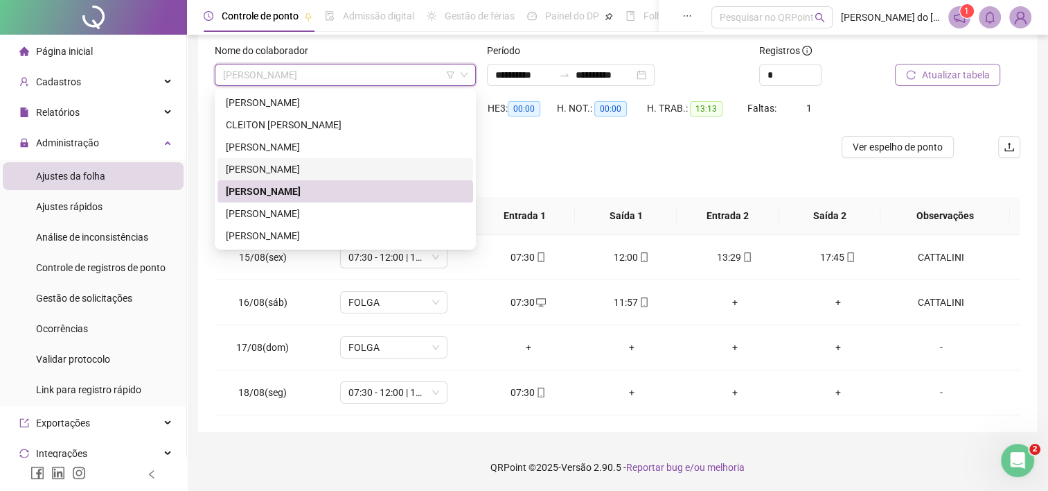
click at [291, 168] on div "[PERSON_NAME]" at bounding box center [345, 168] width 239 height 15
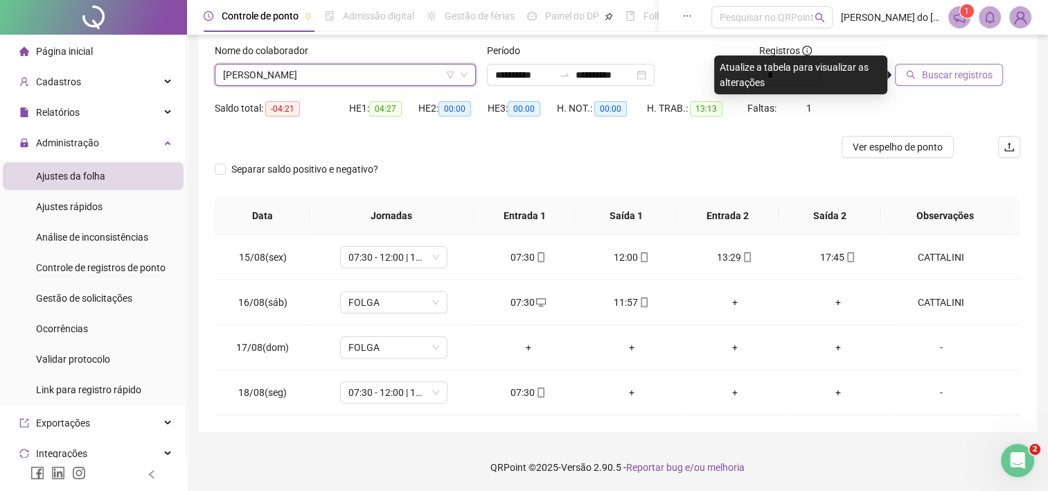
click at [973, 80] on span "Buscar registros" at bounding box center [957, 74] width 71 height 15
